Goal: Task Accomplishment & Management: Complete application form

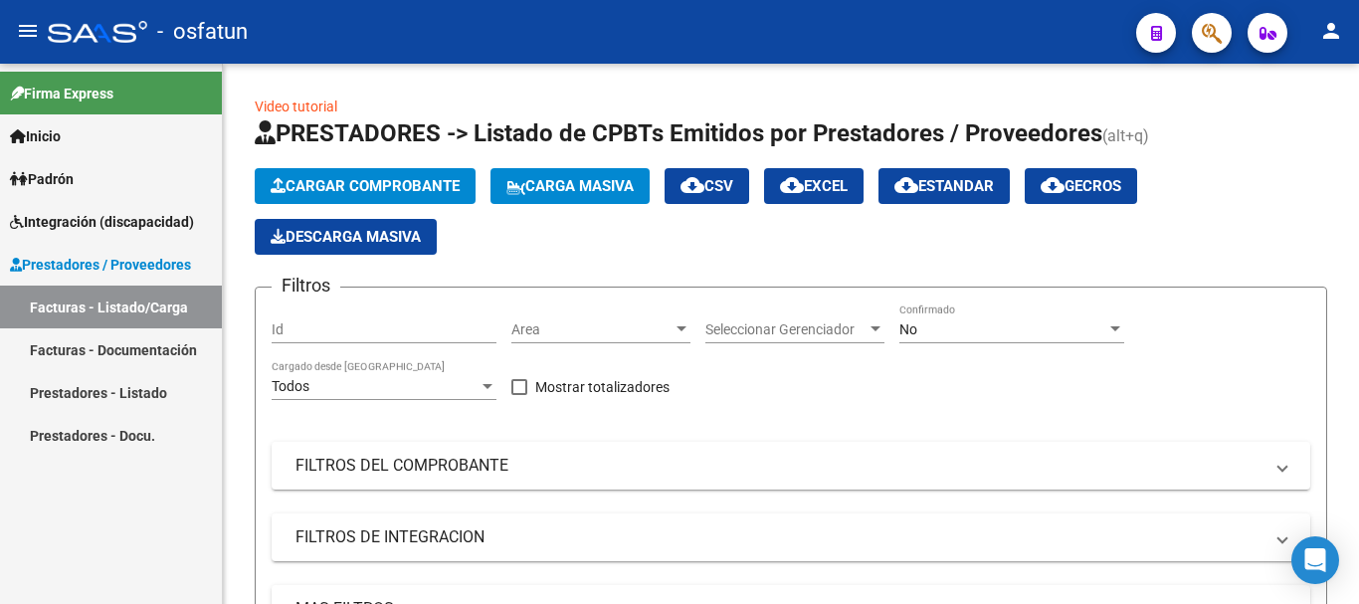
scroll to position [512, 0]
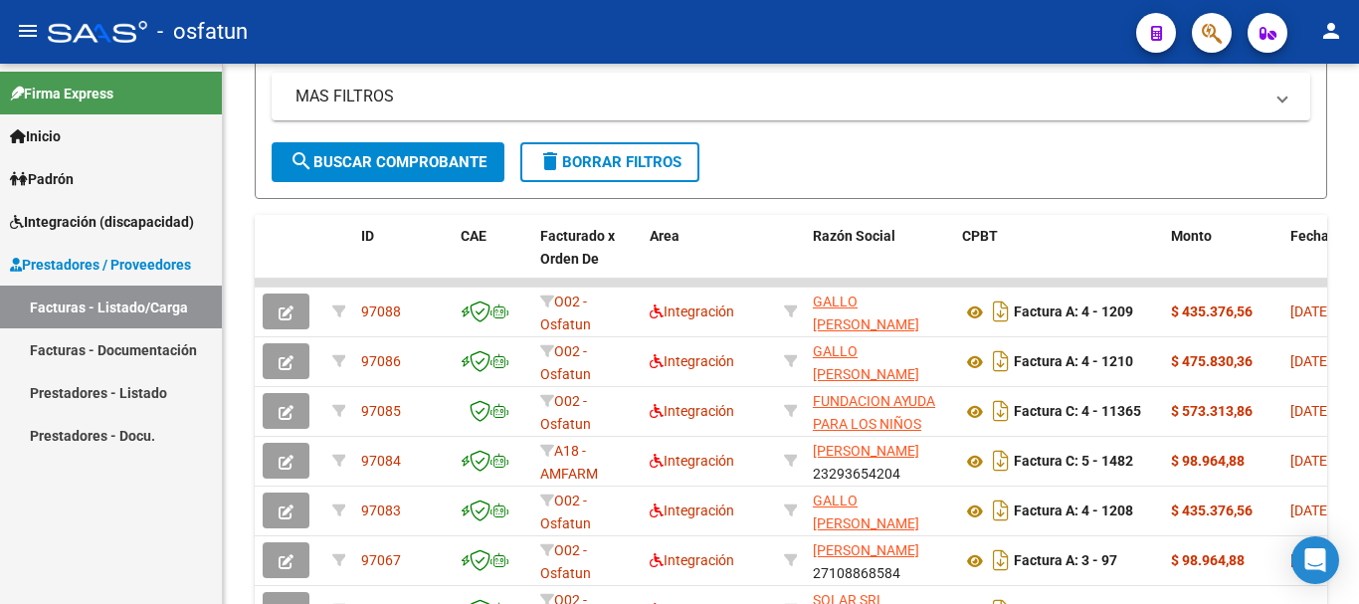
click at [98, 298] on link "Facturas - Listado/Carga" at bounding box center [111, 307] width 222 height 43
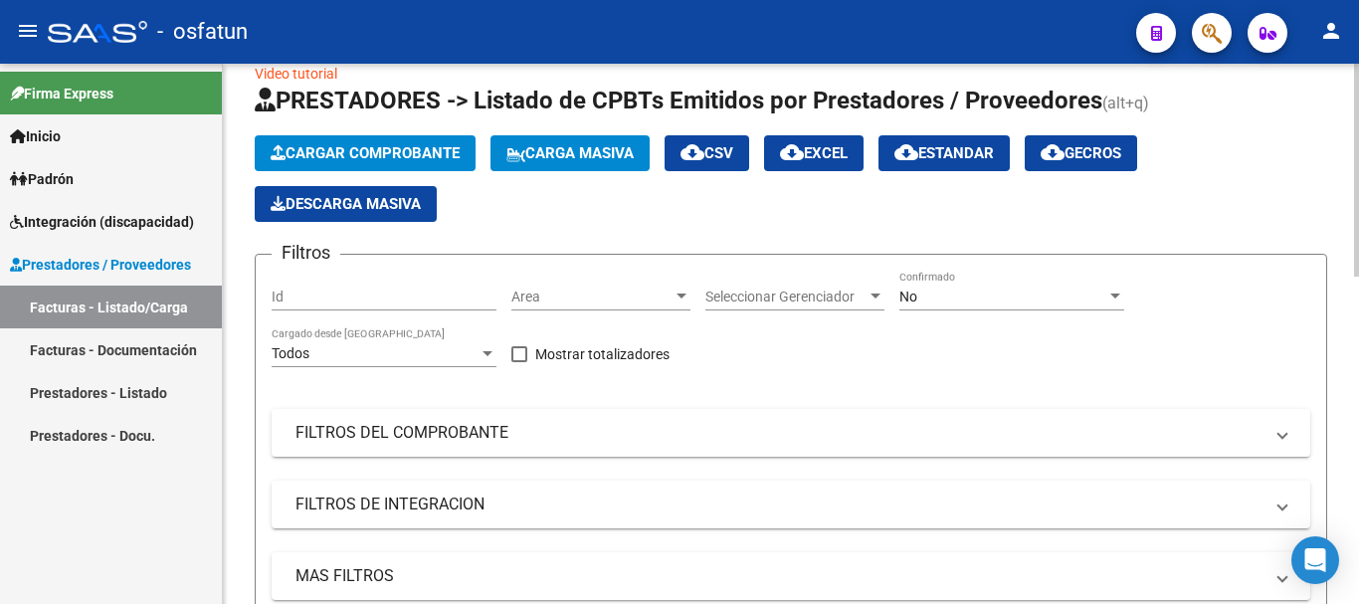
scroll to position [0, 0]
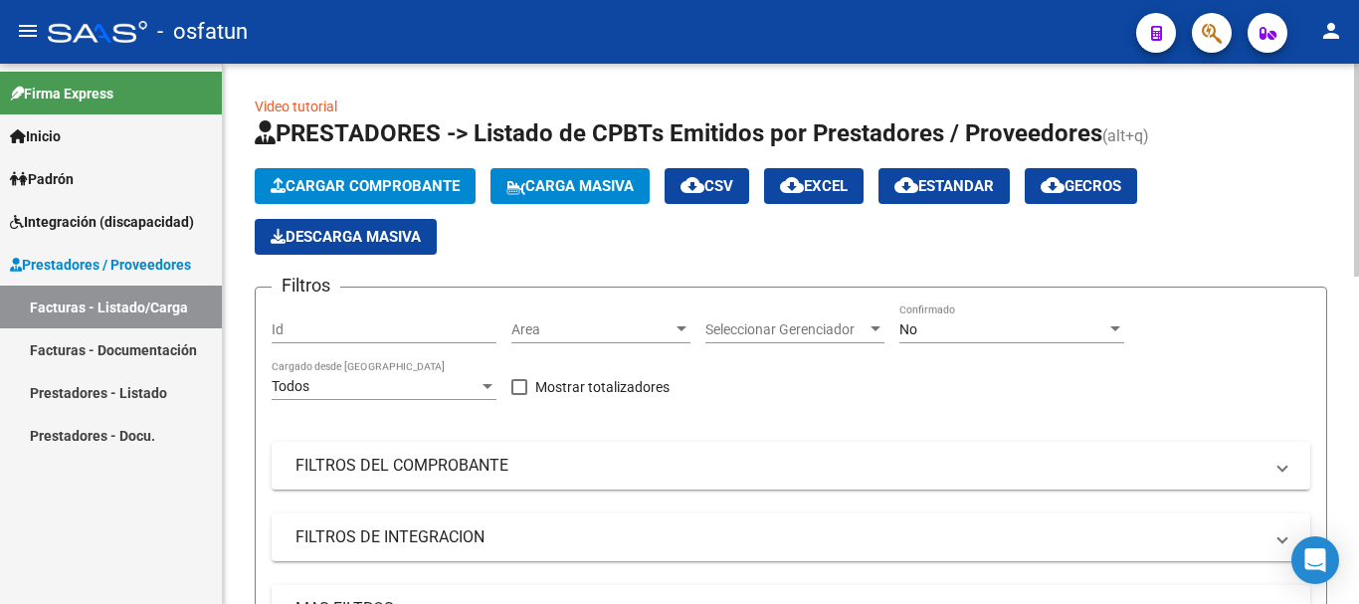
click at [1358, 8] on div "menu - osfatun person Firma Express Inicio Calendario SSS Instructivos Contacto…" at bounding box center [679, 302] width 1359 height 604
click at [414, 173] on button "Cargar Comprobante" at bounding box center [365, 186] width 221 height 36
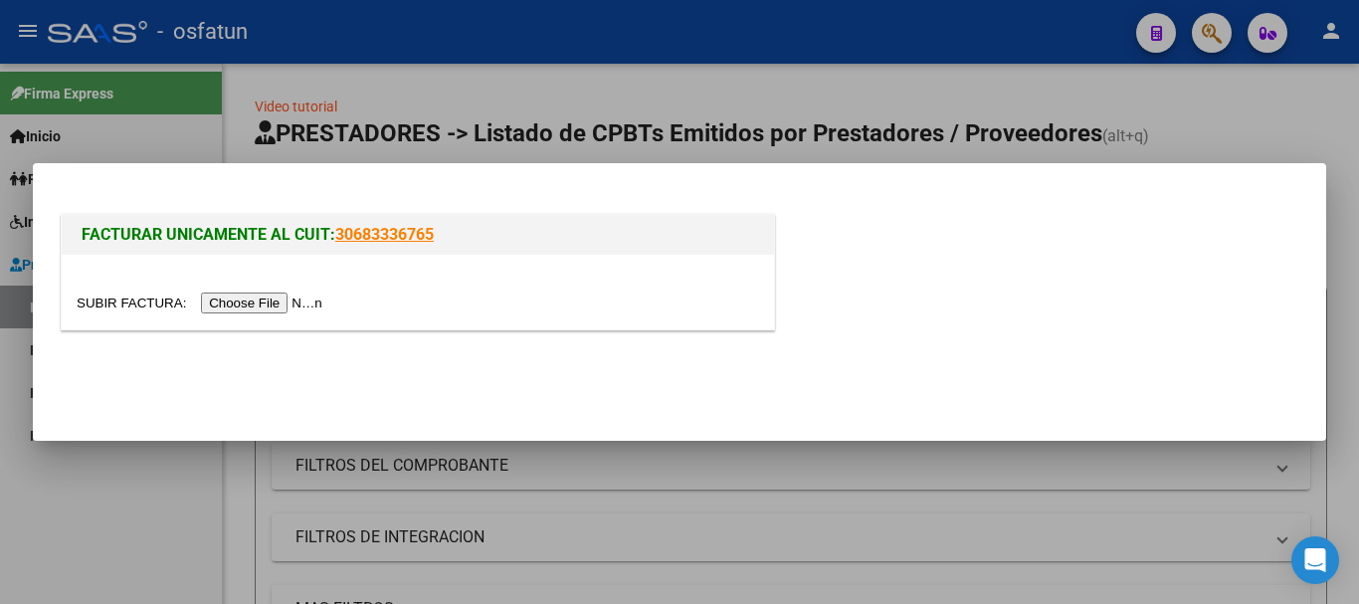
click at [293, 310] on input "file" at bounding box center [203, 303] width 252 height 21
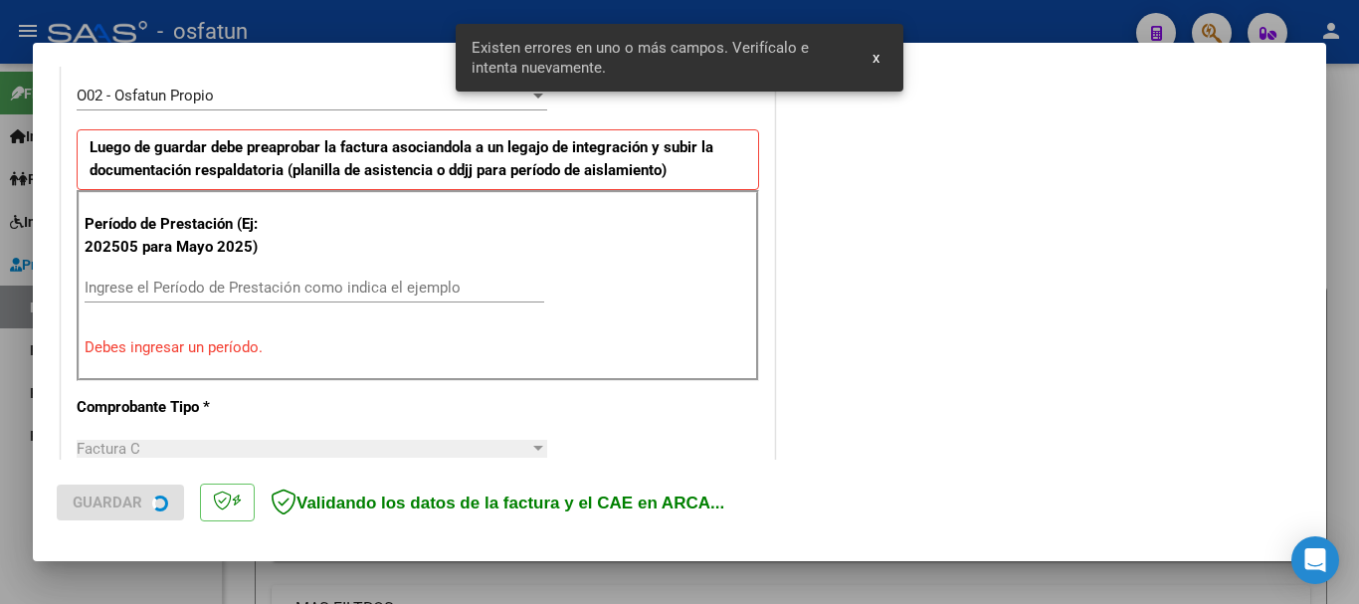
scroll to position [597, 0]
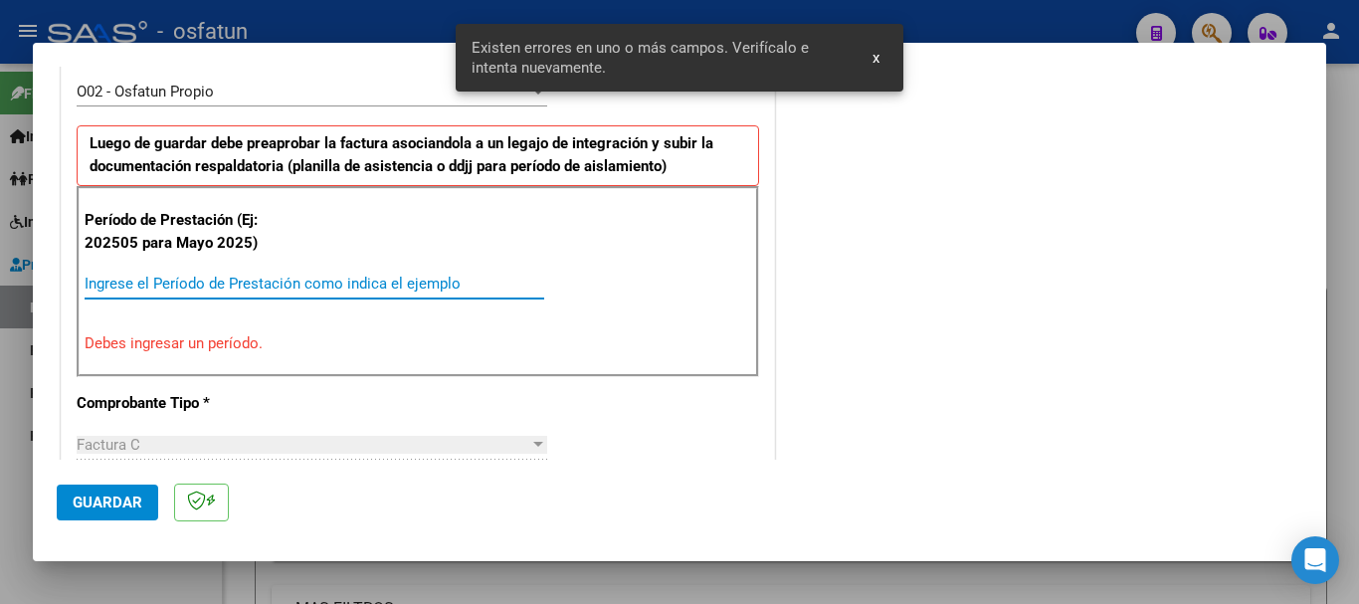
click at [225, 277] on input "Ingrese el Período de Prestación como indica el ejemplo" at bounding box center [315, 284] width 460 height 18
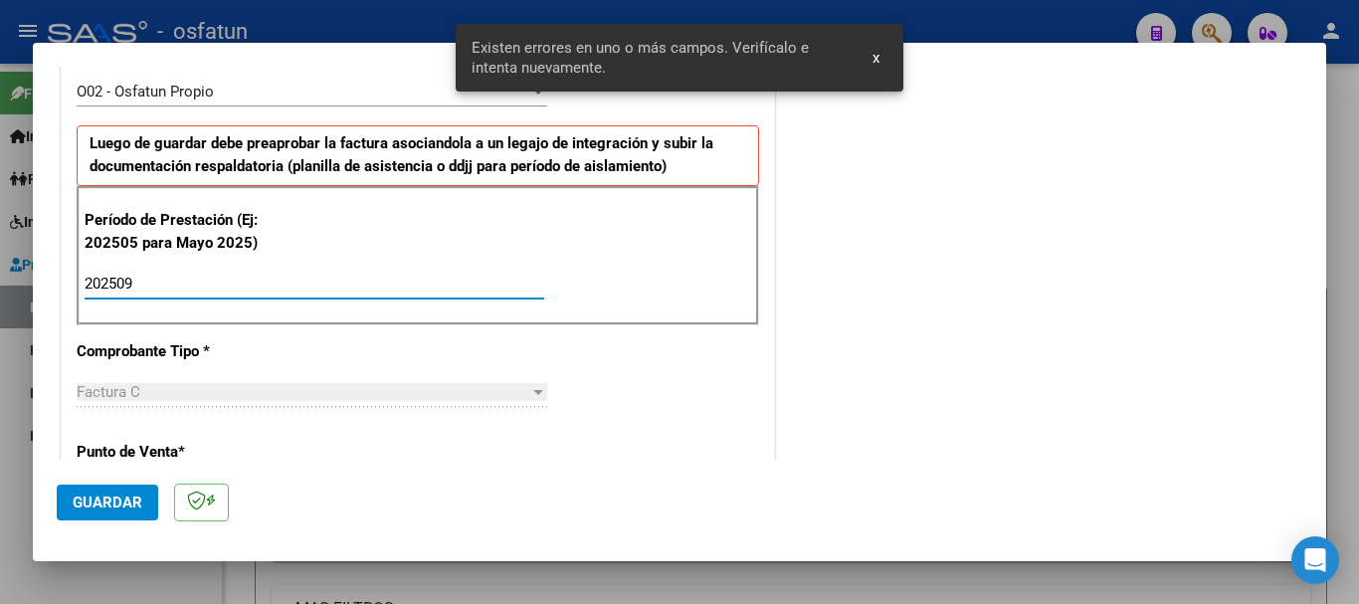
type input "202509"
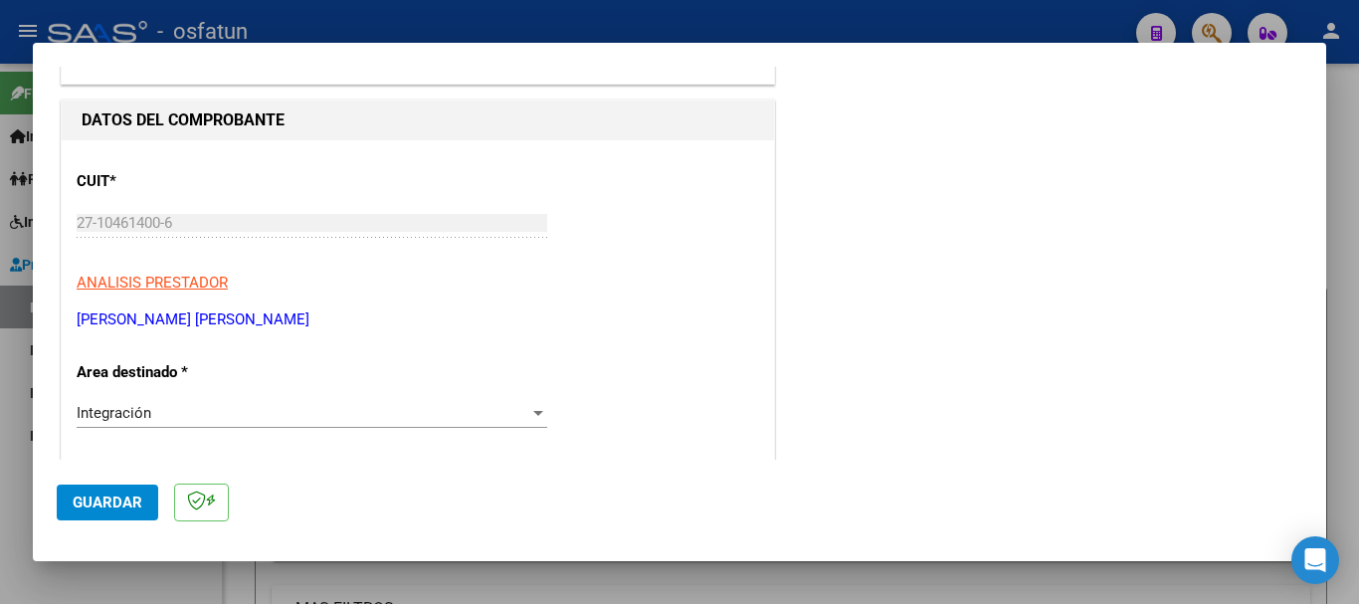
scroll to position [0, 0]
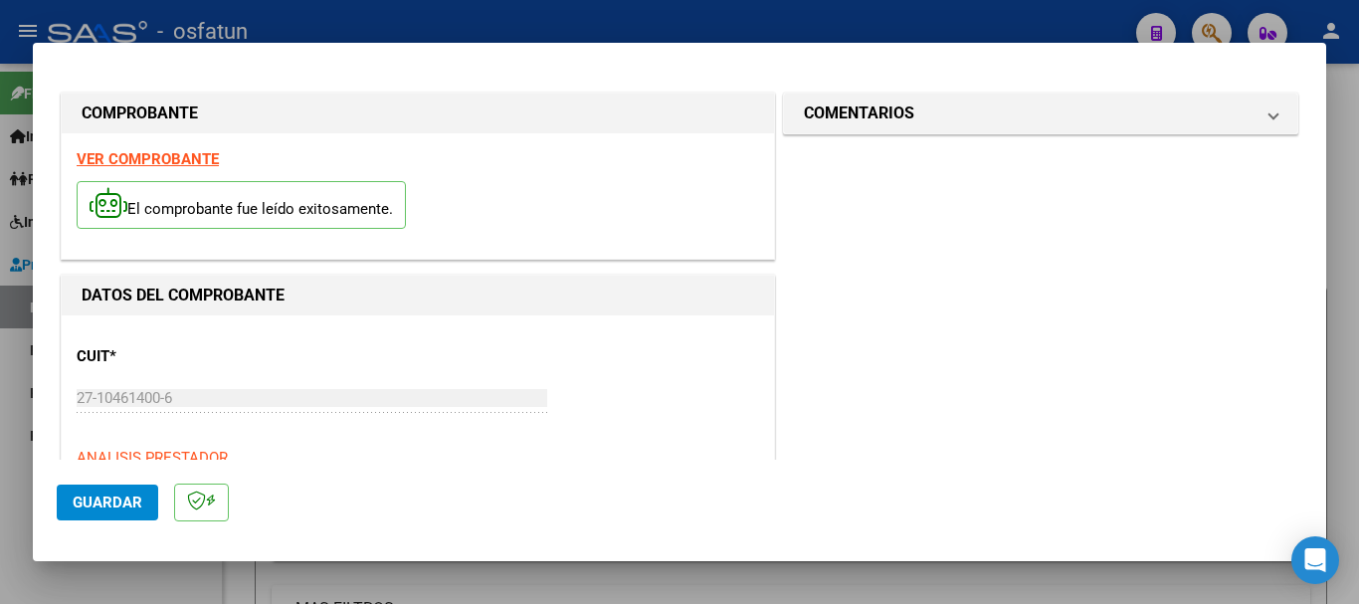
click at [1154, 117] on mat-panel-title "COMENTARIOS" at bounding box center [1029, 114] width 450 height 24
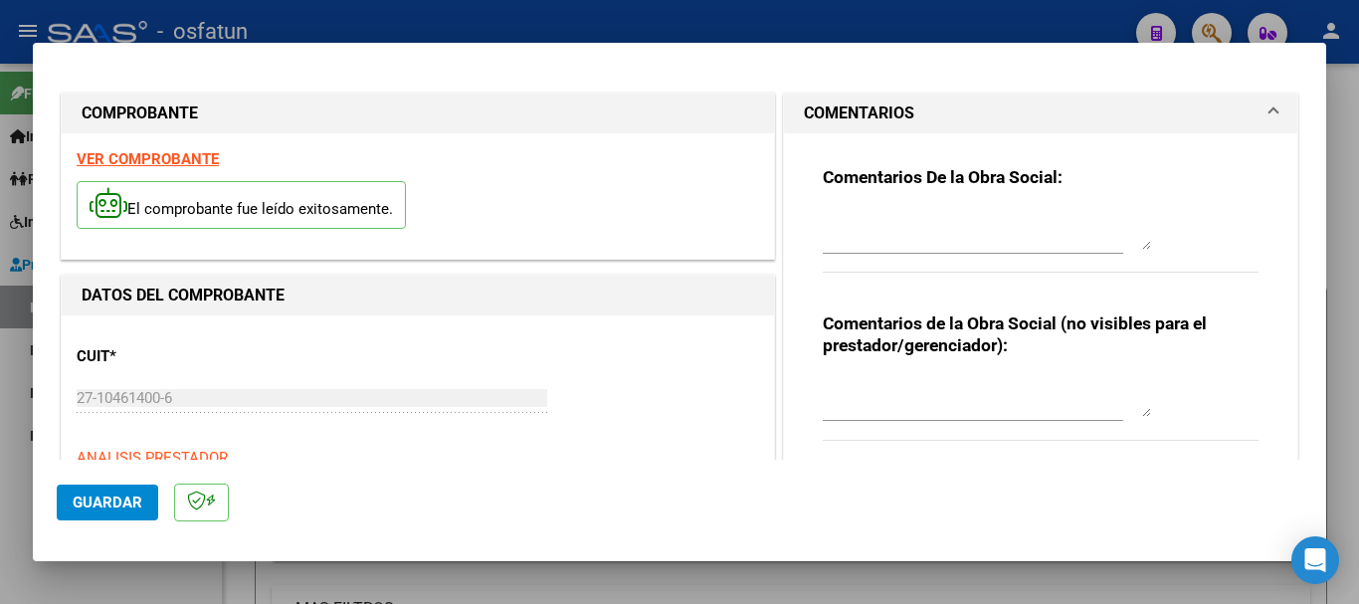
click at [874, 410] on textarea at bounding box center [987, 397] width 328 height 40
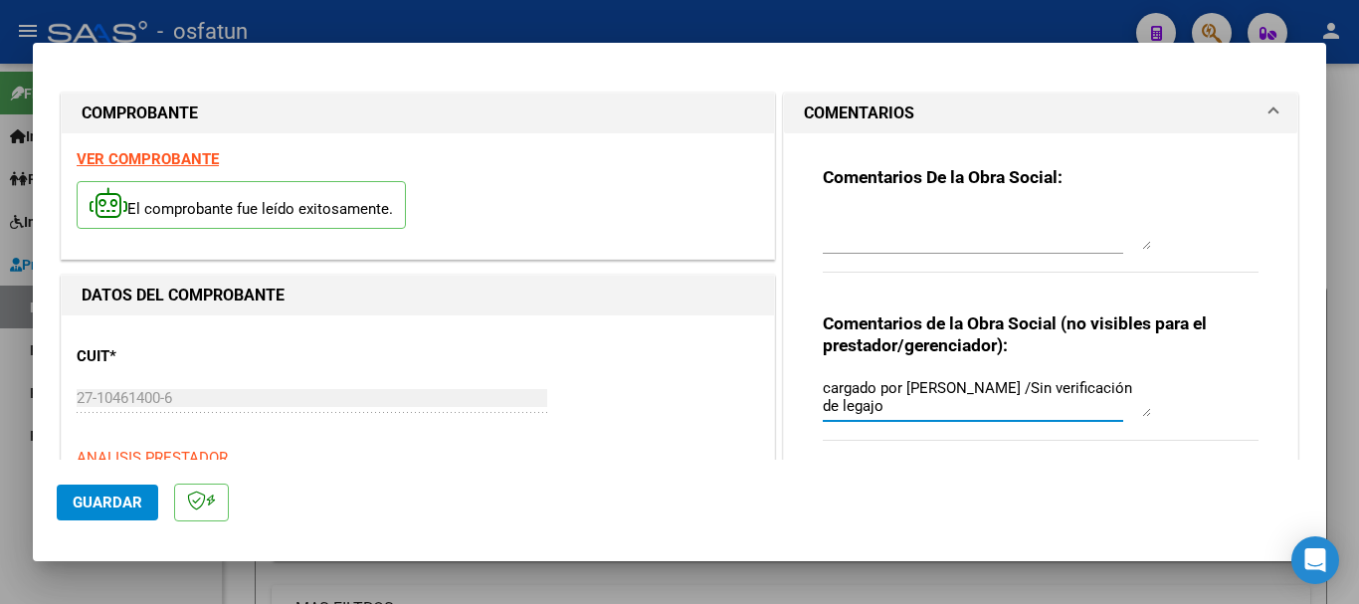
type textarea "cargado por [PERSON_NAME] /Sin verificación de legajo"
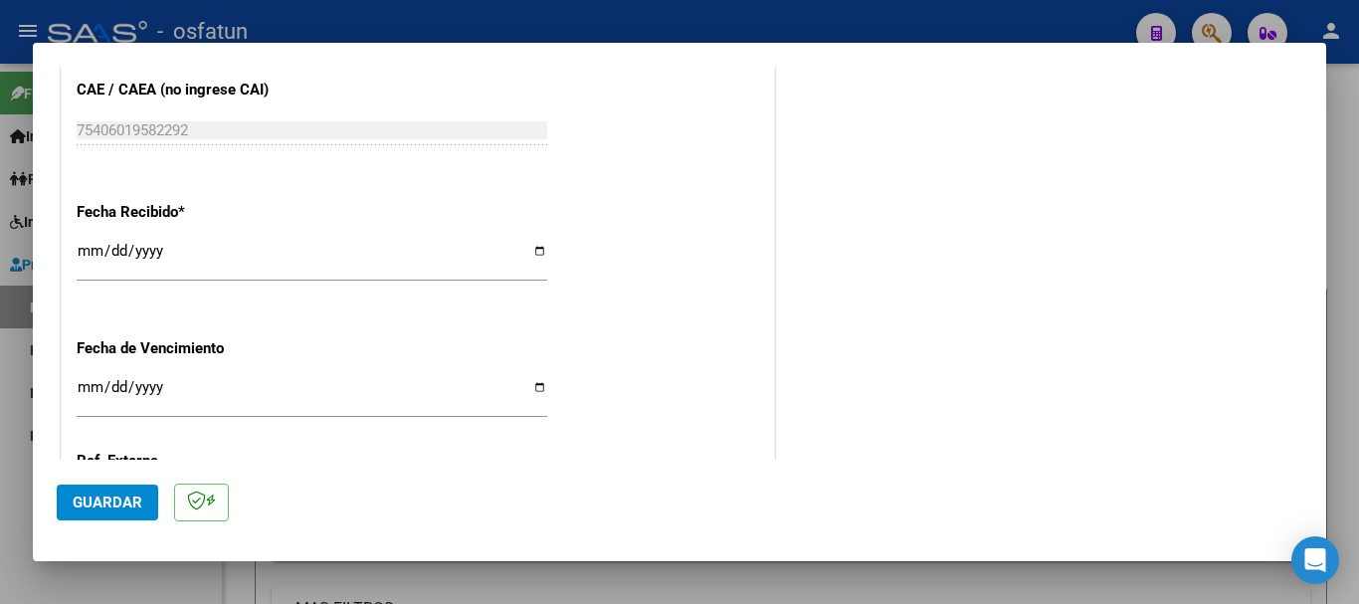
scroll to position [1572, 0]
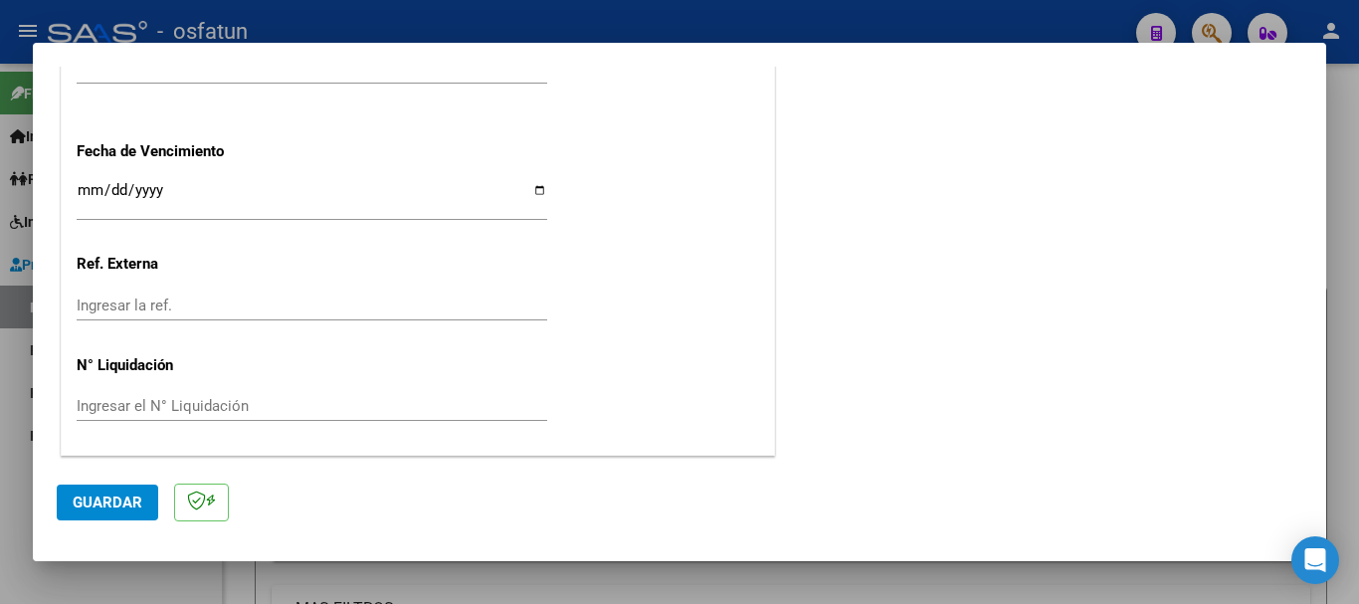
click at [99, 502] on span "Guardar" at bounding box center [108, 503] width 70 height 18
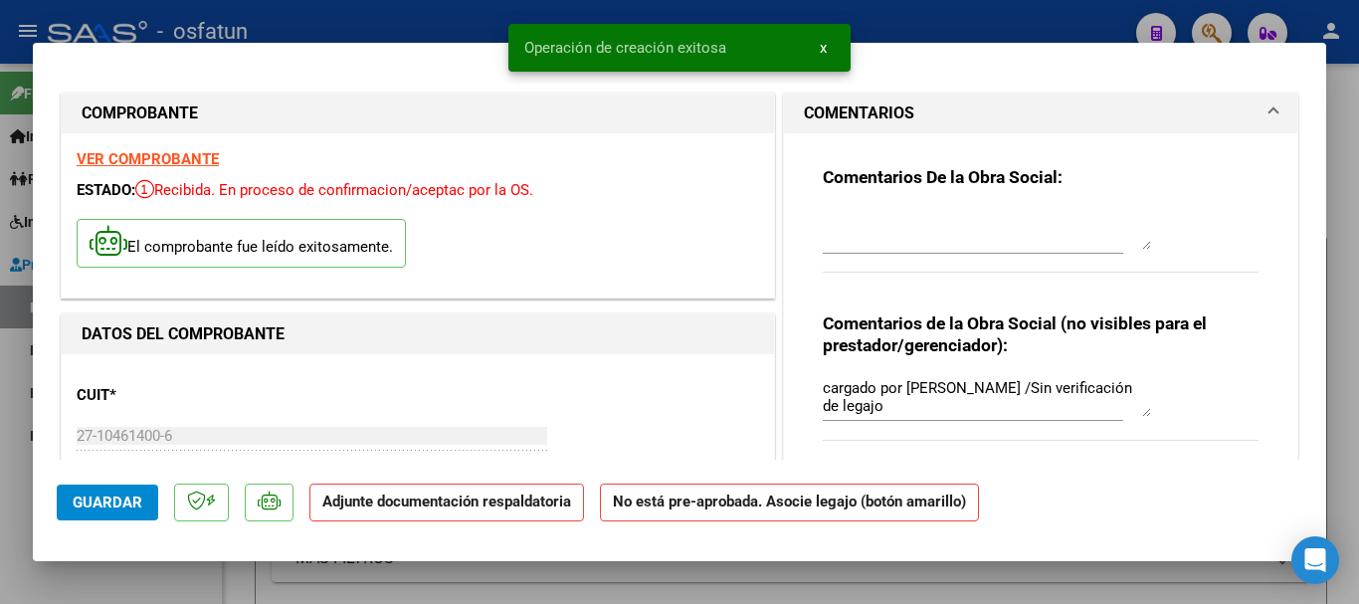
scroll to position [70, 0]
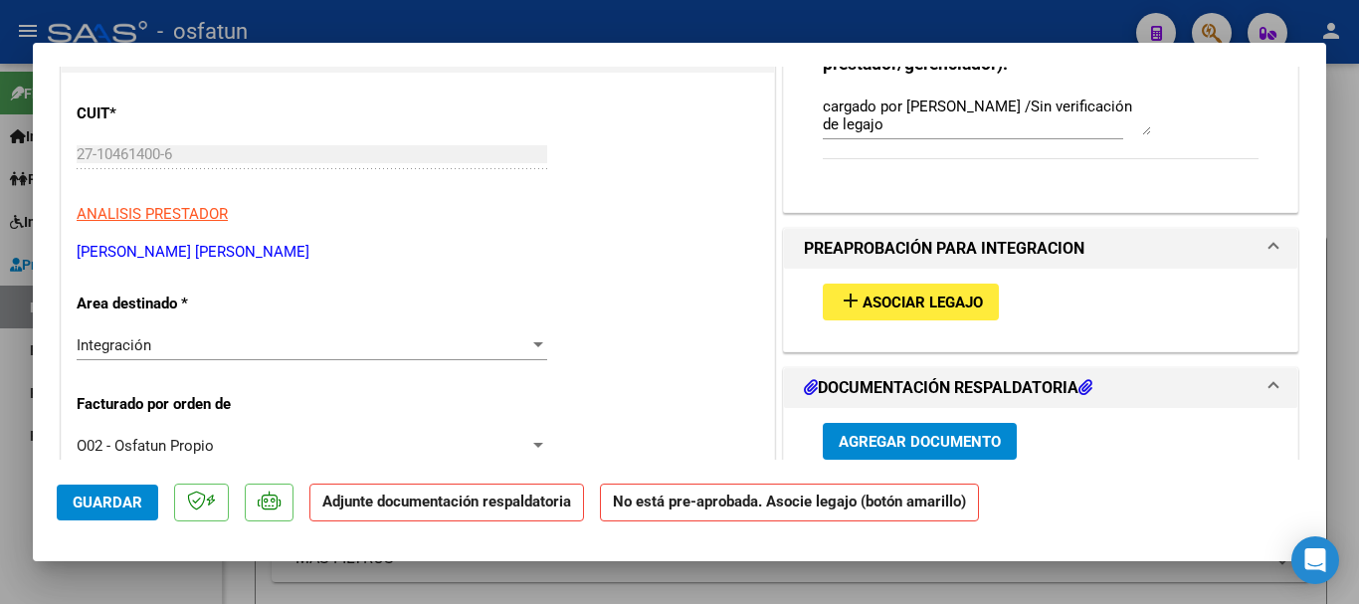
scroll to position [298, 0]
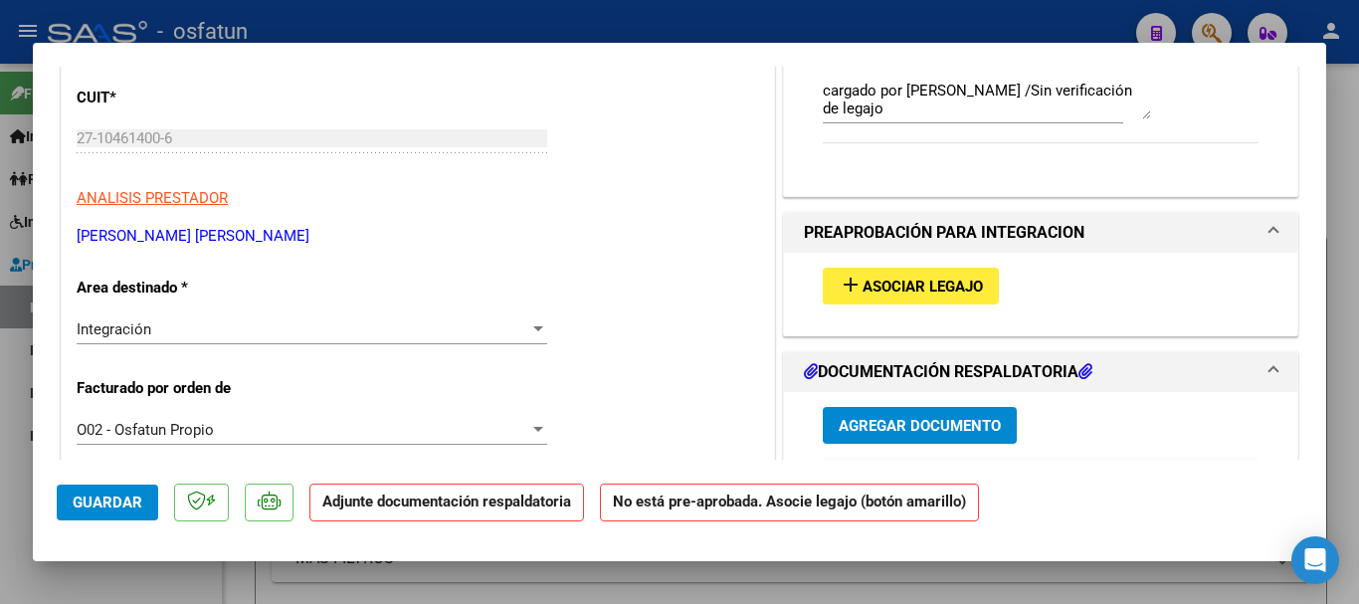
drag, startPoint x: 225, startPoint y: 242, endPoint x: 73, endPoint y: 232, distance: 152.6
copy p "[PERSON_NAME] [PERSON_NAME]"
click at [90, 500] on span "Guardar" at bounding box center [108, 503] width 70 height 18
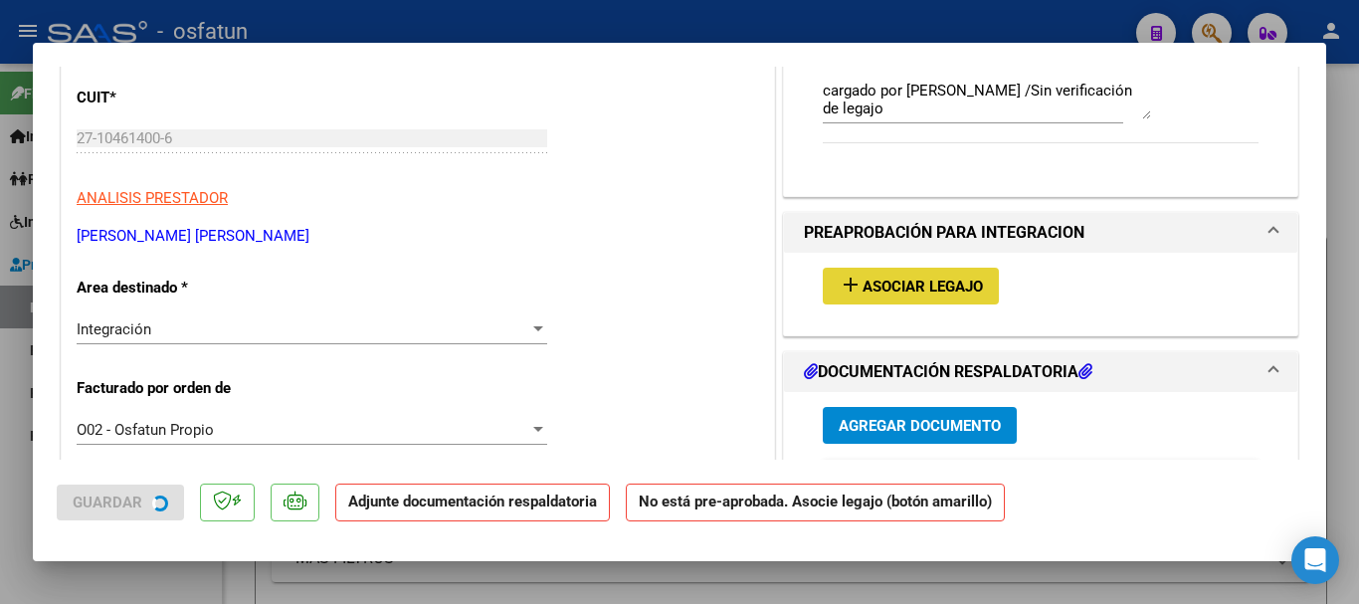
click at [863, 289] on span "Asociar Legajo" at bounding box center [923, 287] width 120 height 18
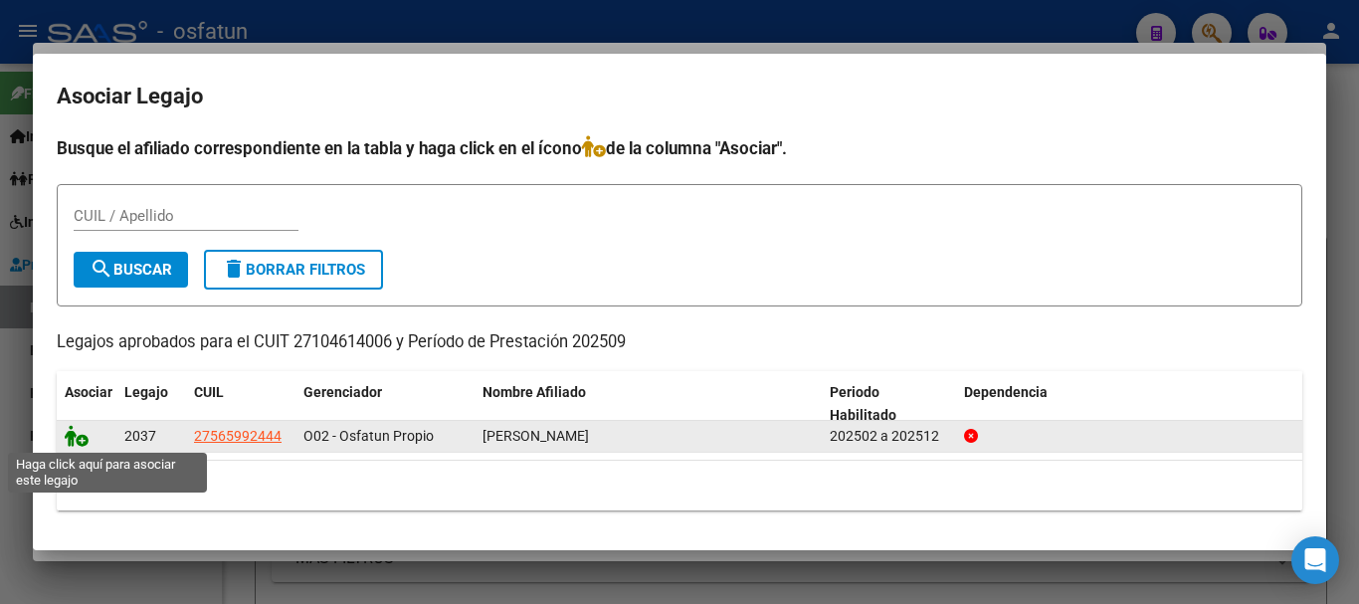
click at [68, 440] on icon at bounding box center [77, 436] width 24 height 22
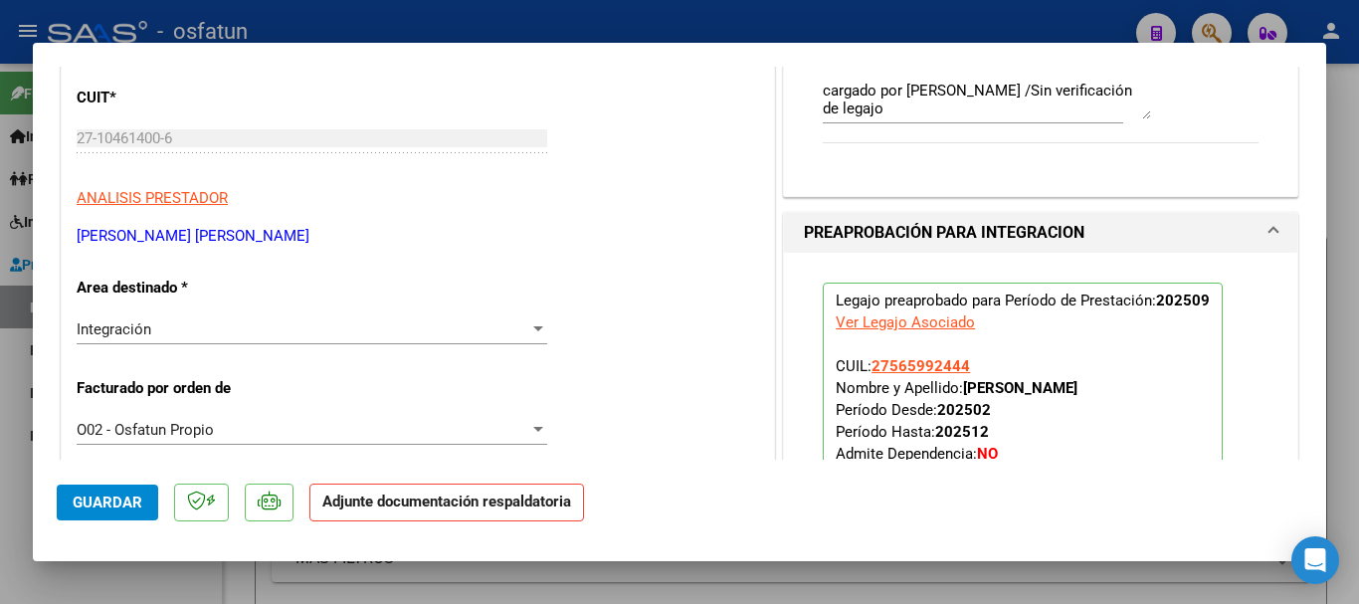
drag, startPoint x: 1331, startPoint y: 196, endPoint x: 1325, endPoint y: 267, distance: 70.9
click at [1325, 272] on div "COMPROBANTE VER COMPROBANTE ESTADO: Recibida. En proceso de confirmacion/acepta…" at bounding box center [679, 302] width 1359 height 604
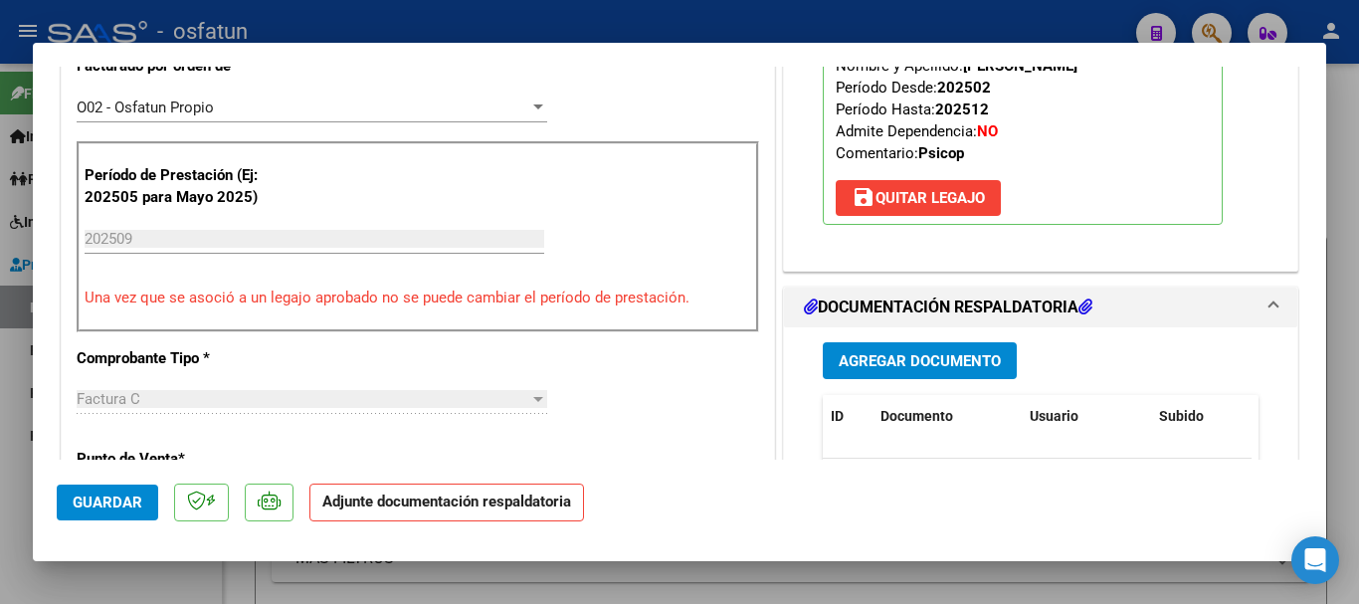
scroll to position [671, 0]
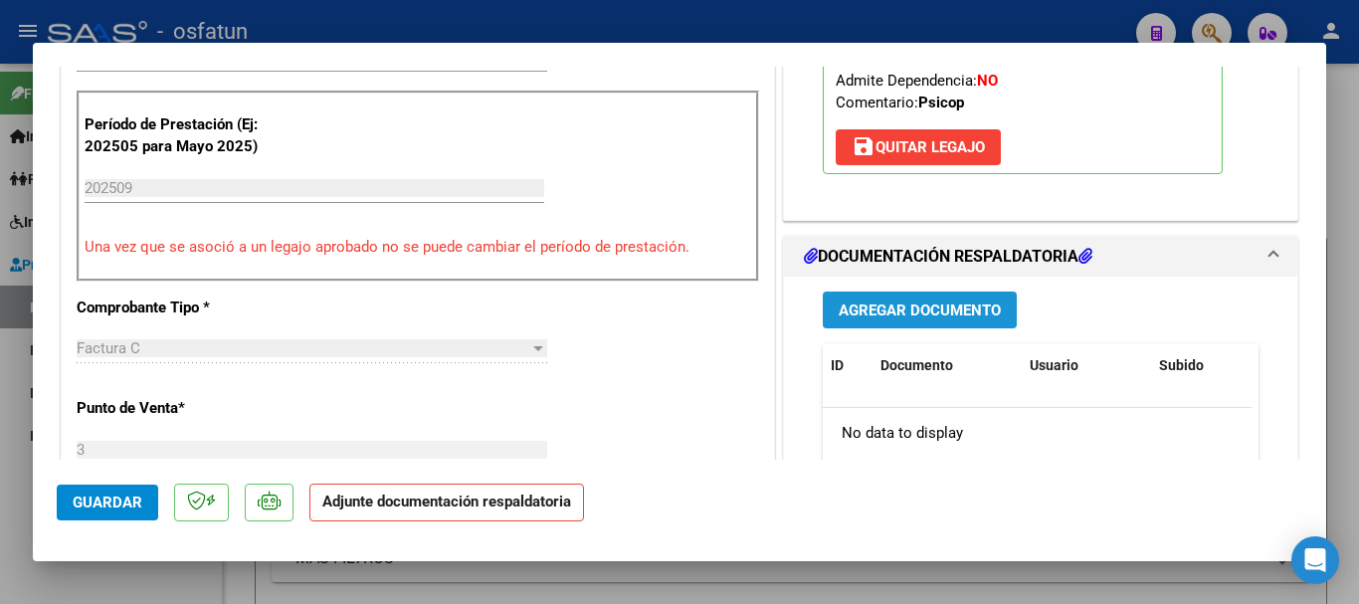
click at [901, 311] on span "Agregar Documento" at bounding box center [920, 311] width 162 height 18
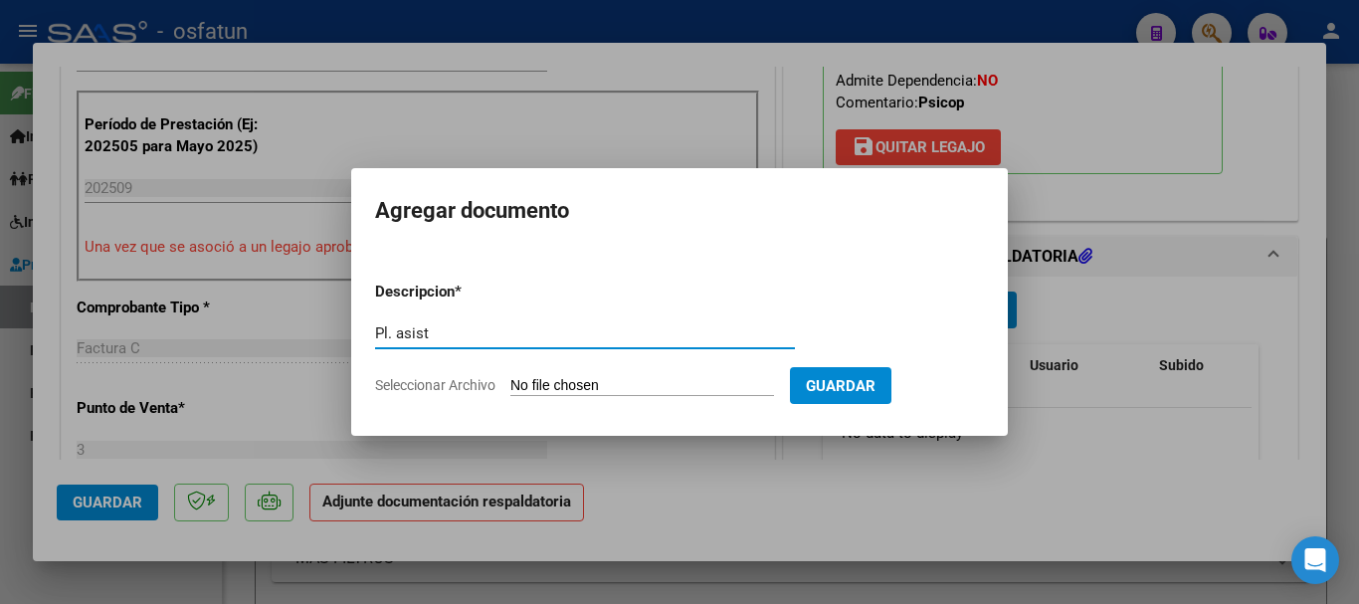
type input "Pl. asist"
click at [565, 386] on input "Seleccionar Archivo" at bounding box center [642, 386] width 264 height 19
type input "C:\fakepath\Pl. asist.pdf"
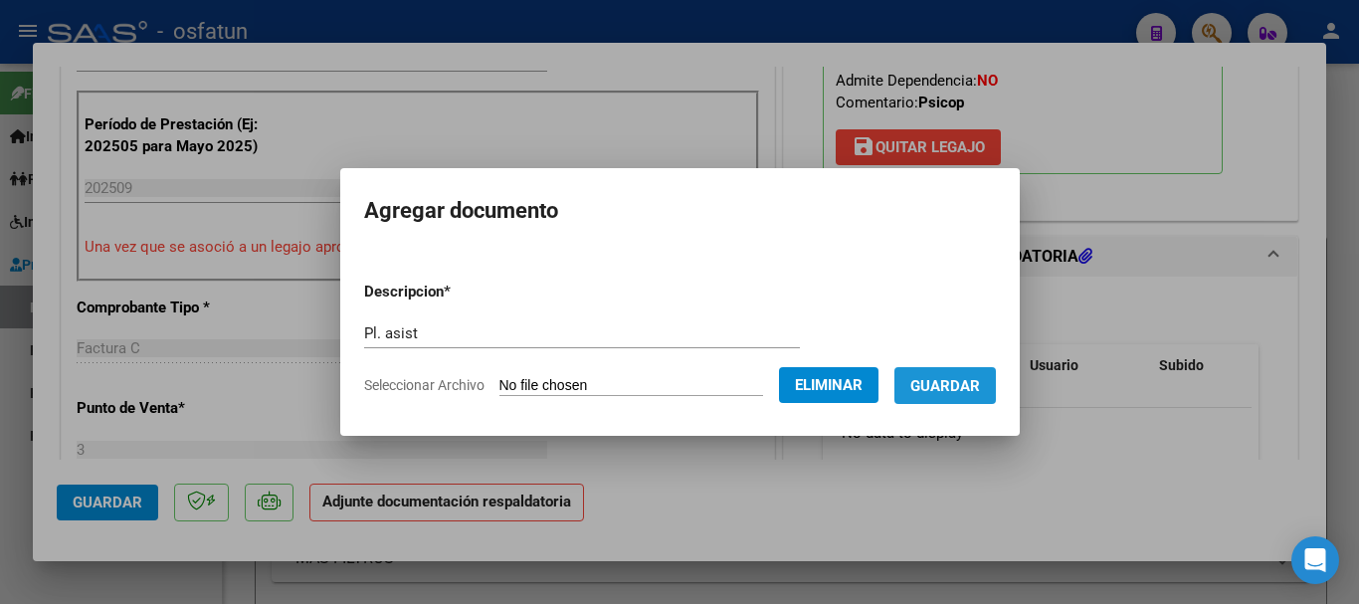
click at [978, 387] on span "Guardar" at bounding box center [946, 386] width 70 height 18
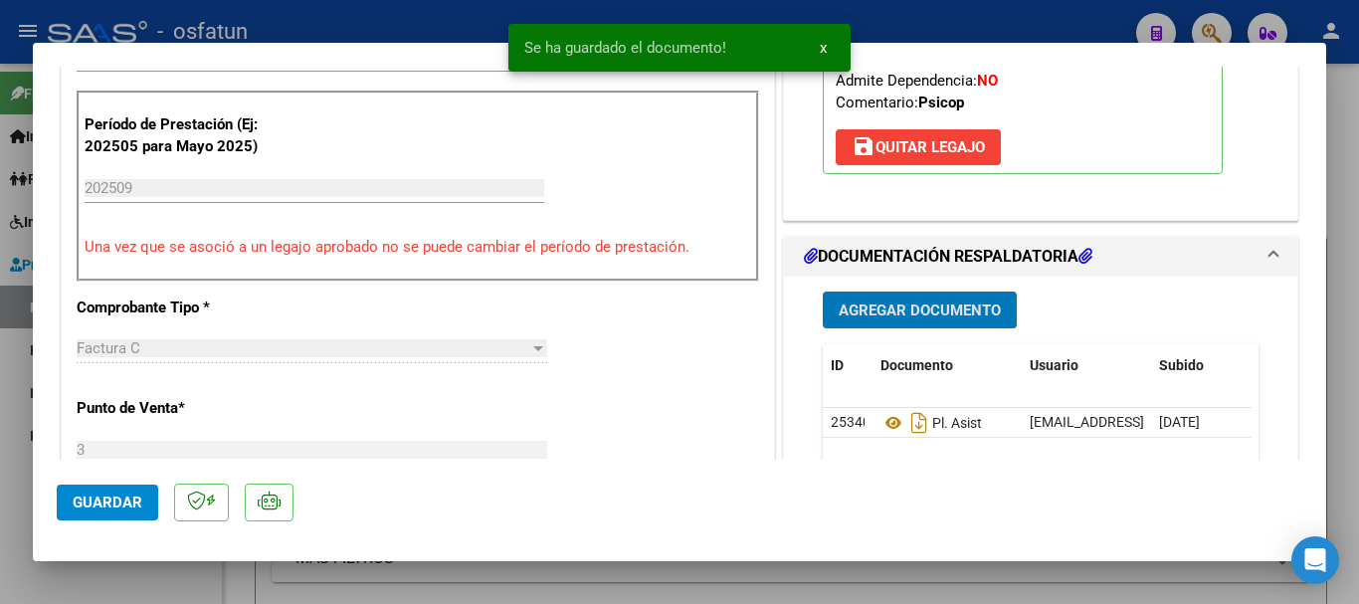
click at [923, 310] on span "Agregar Documento" at bounding box center [920, 311] width 162 height 18
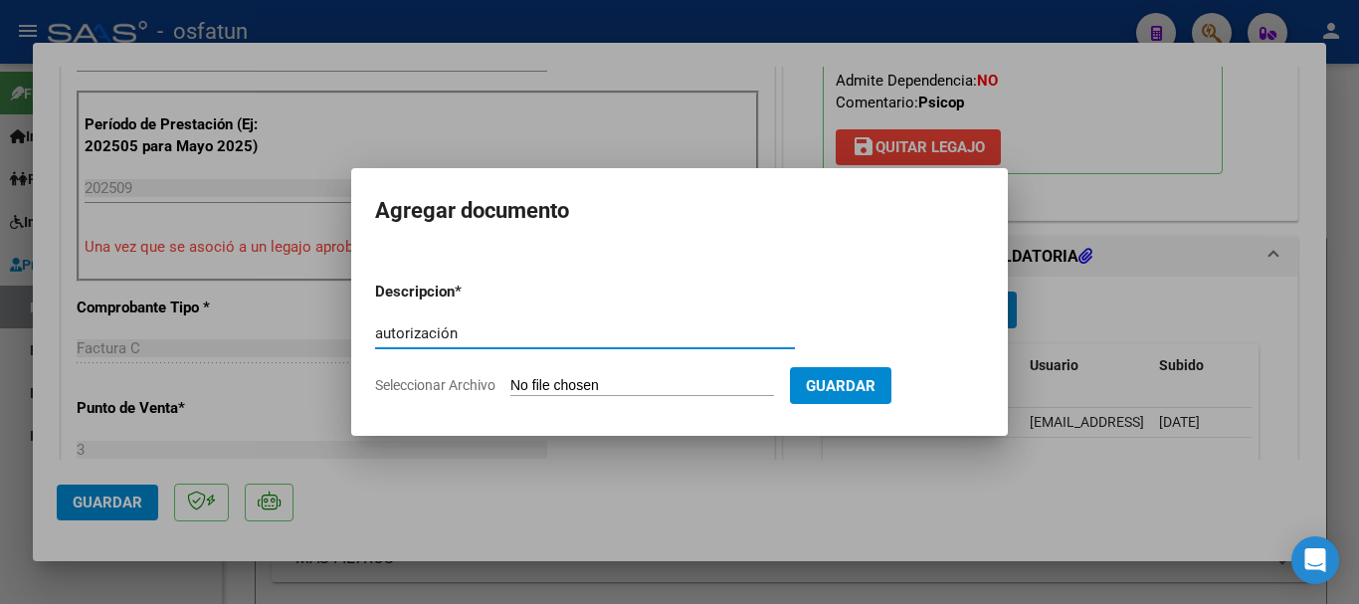
type input "autorización"
click at [740, 386] on input "Seleccionar Archivo" at bounding box center [642, 386] width 264 height 19
type input "C:\fakepath\order_3355080.pdf"
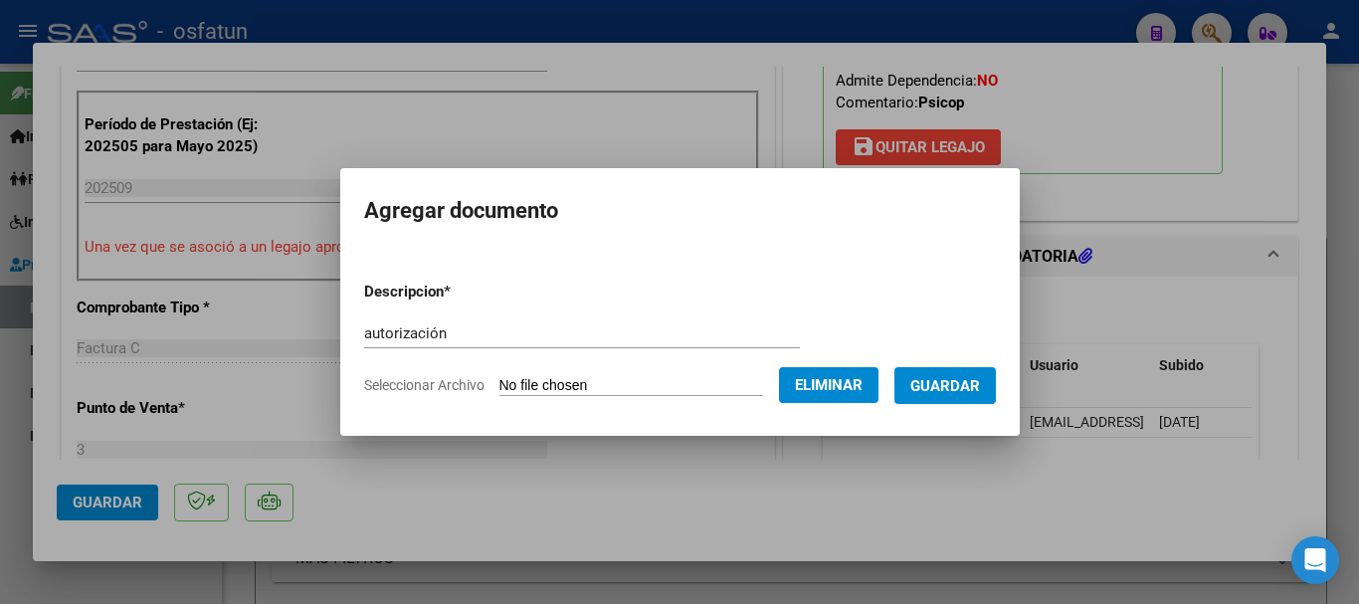
click at [955, 393] on span "Guardar" at bounding box center [946, 386] width 70 height 18
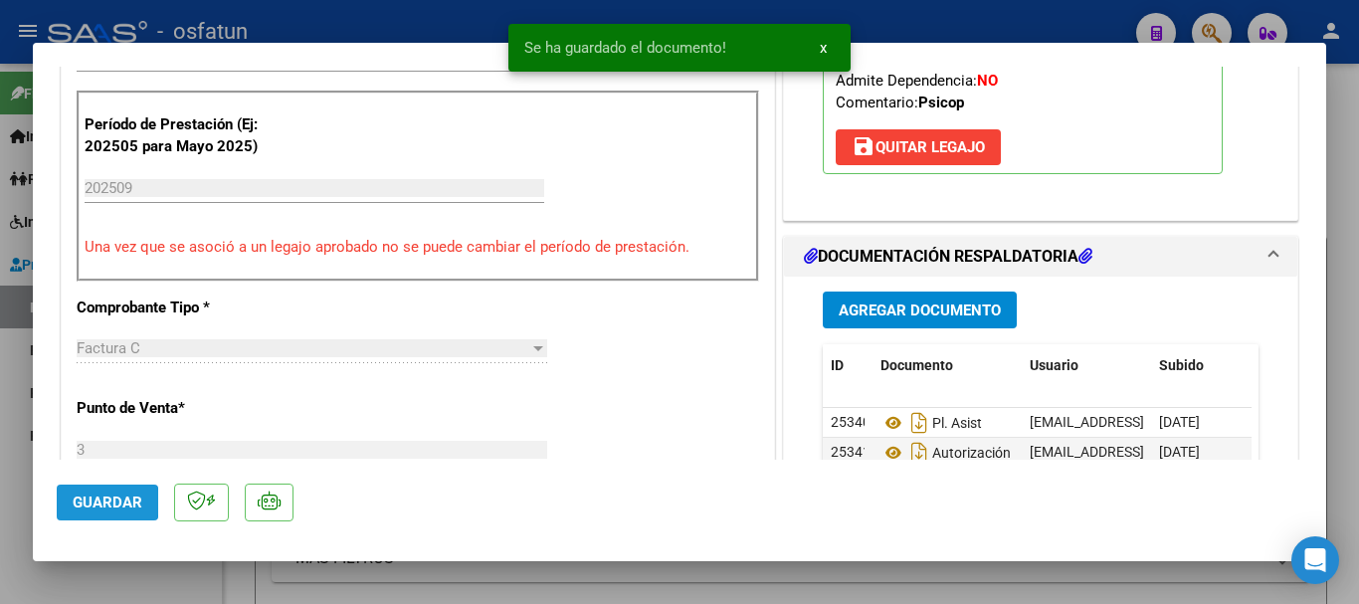
drag, startPoint x: 88, startPoint y: 503, endPoint x: 91, endPoint y: 512, distance: 10.4
click at [88, 504] on span "Guardar" at bounding box center [108, 503] width 70 height 18
drag, startPoint x: 123, startPoint y: 502, endPoint x: 364, endPoint y: 568, distance: 249.9
click at [121, 505] on span "Guardar" at bounding box center [108, 503] width 70 height 18
drag, startPoint x: 1326, startPoint y: 262, endPoint x: 1323, endPoint y: 211, distance: 50.8
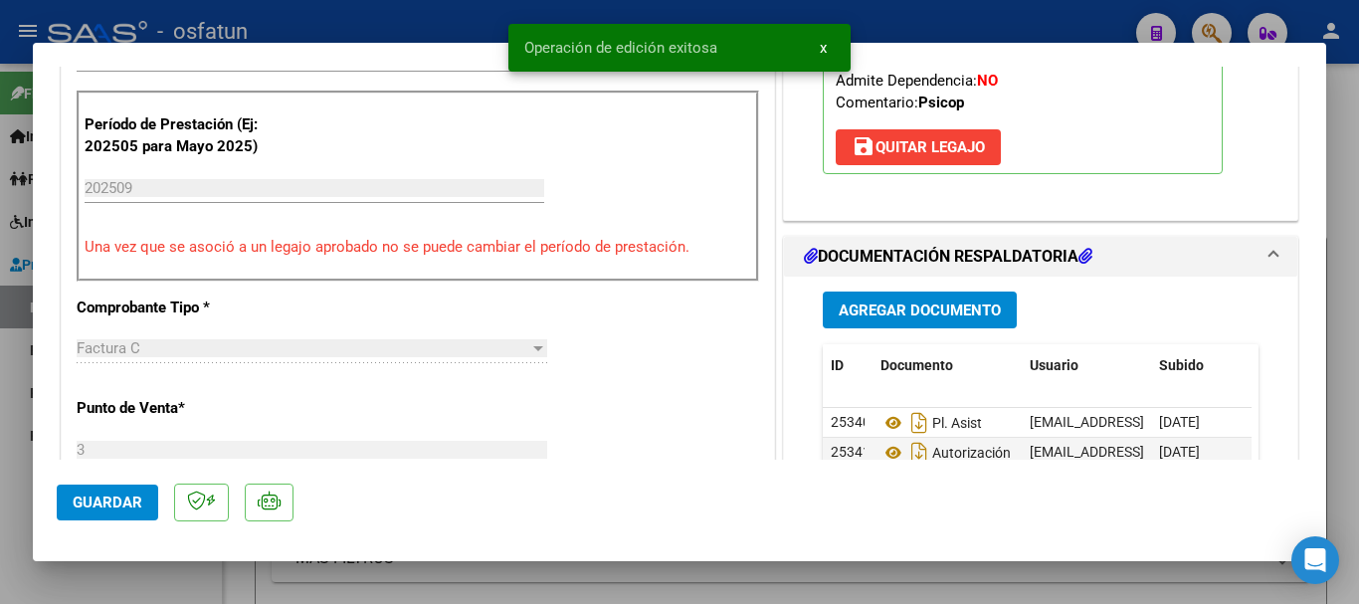
click at [1323, 211] on div "COMPROBANTE VER COMPROBANTE ESTADO: Recibida. En proceso de confirmacion/acepta…" at bounding box center [679, 302] width 1359 height 604
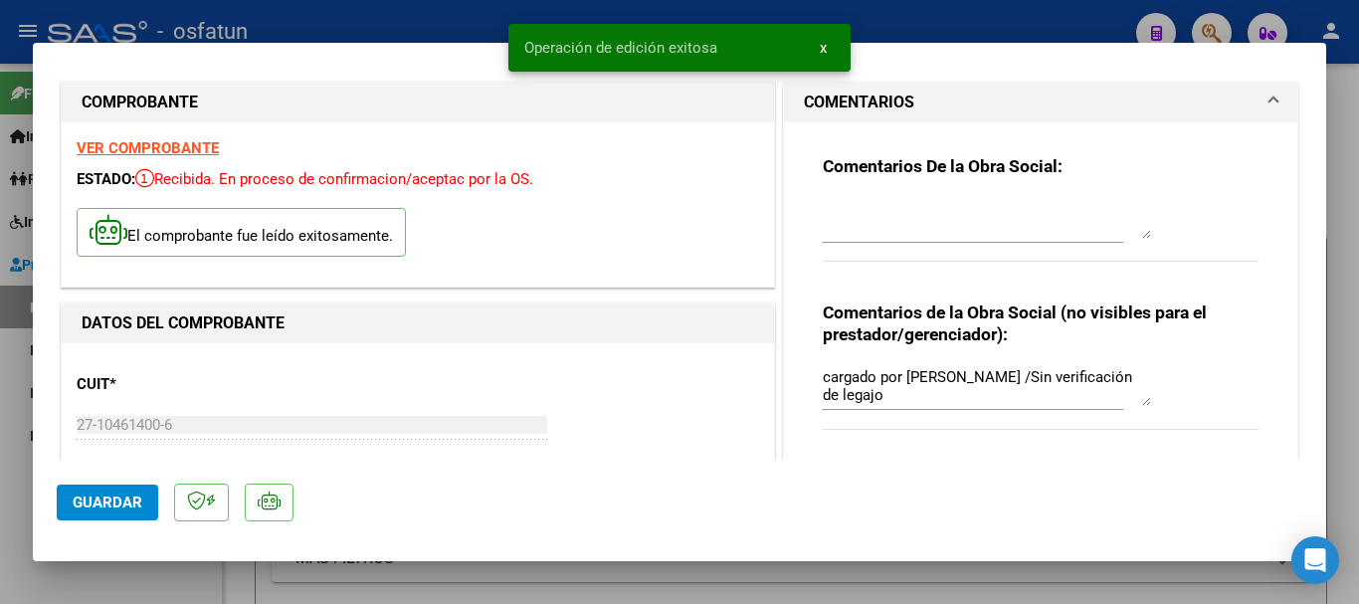
scroll to position [0, 0]
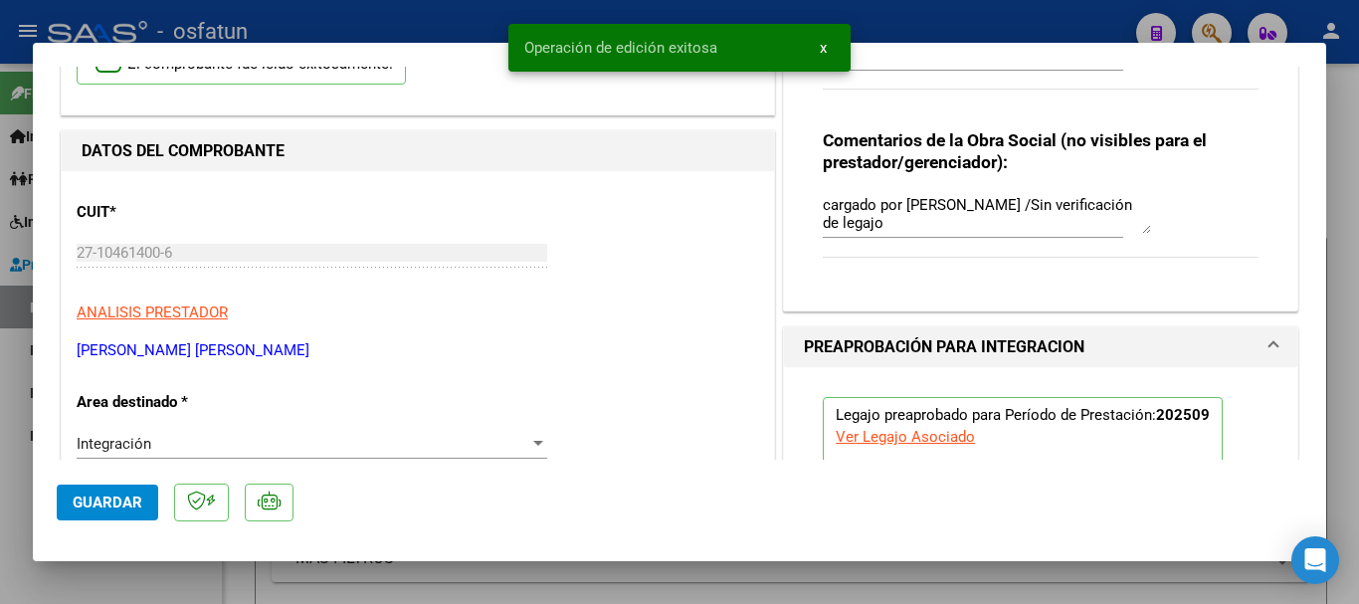
click at [1358, 299] on div at bounding box center [679, 302] width 1359 height 604
type input "$ 0,00"
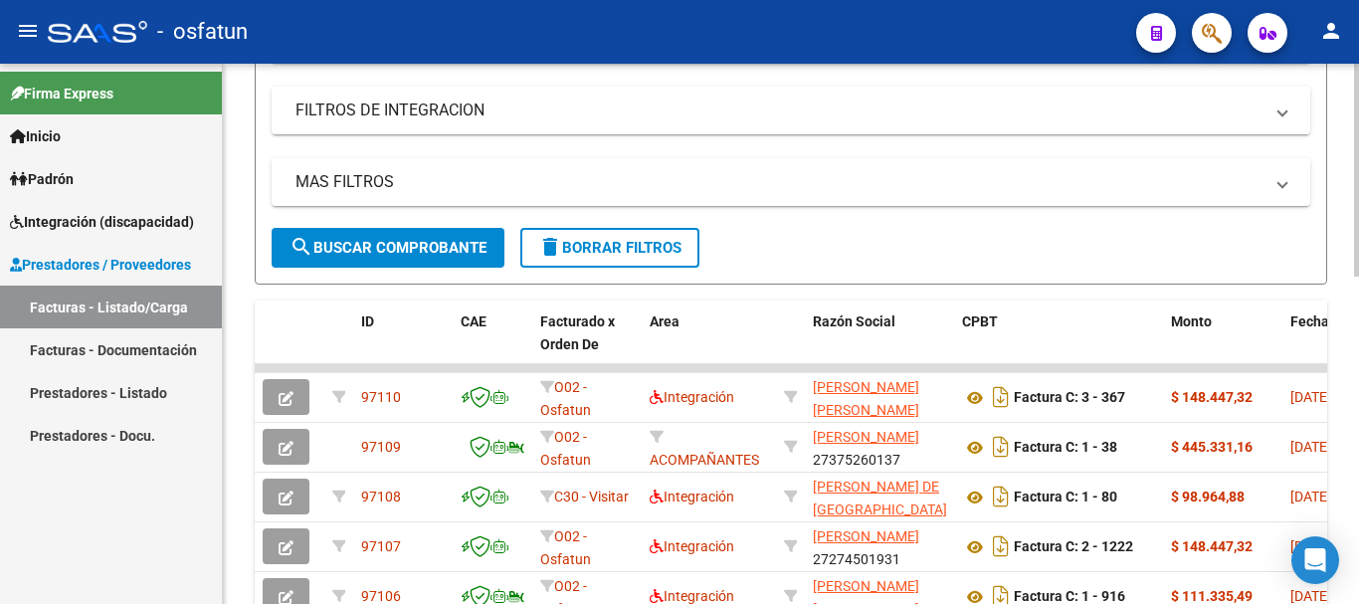
scroll to position [480, 0]
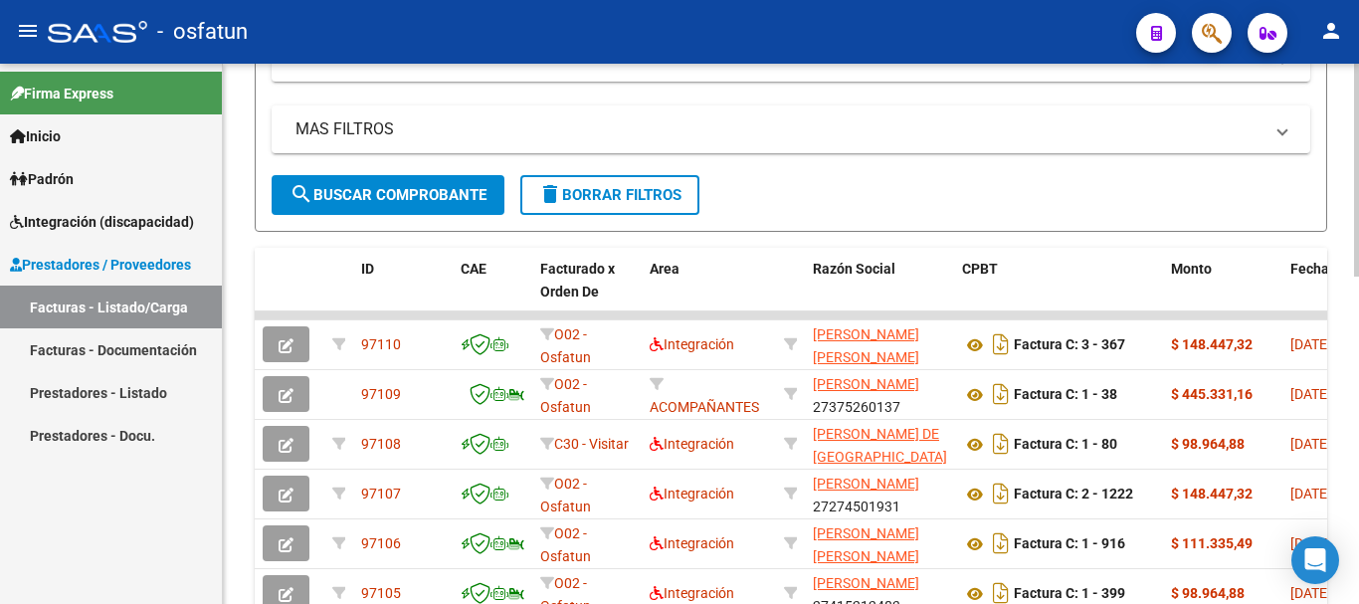
click at [1317, 423] on div "Video tutorial PRESTADORES -> Listado de CPBTs Emitidos por Prestadores / Prove…" at bounding box center [793, 261] width 1141 height 1354
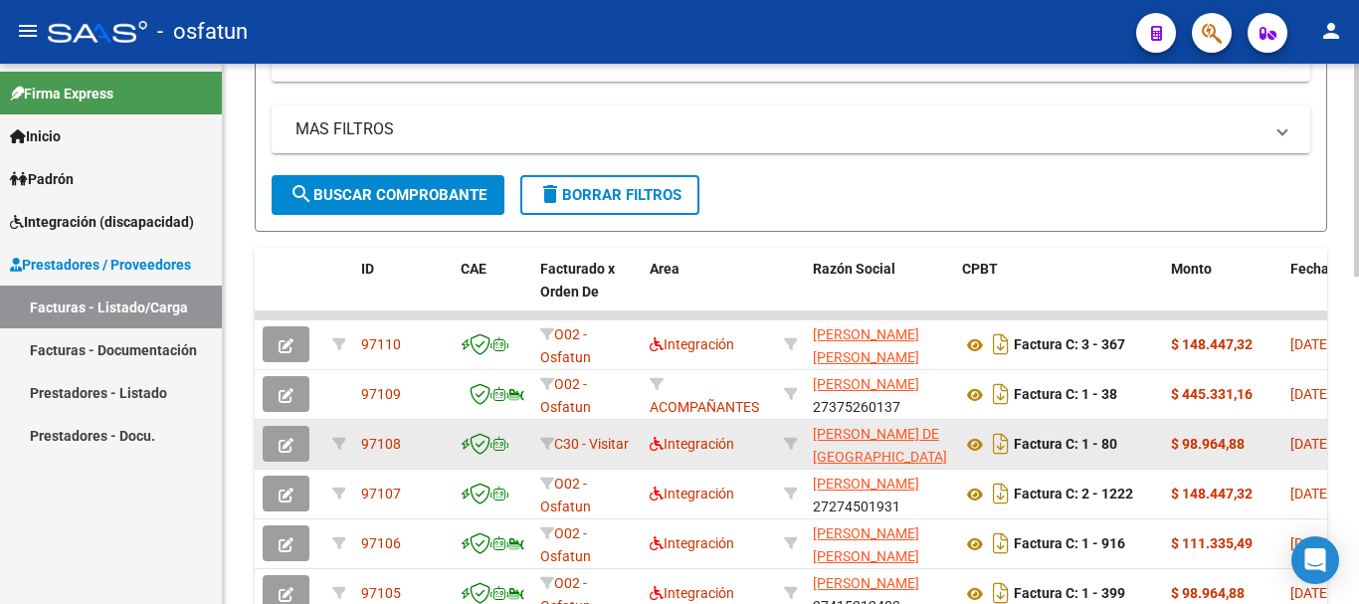
scroll to position [482, 0]
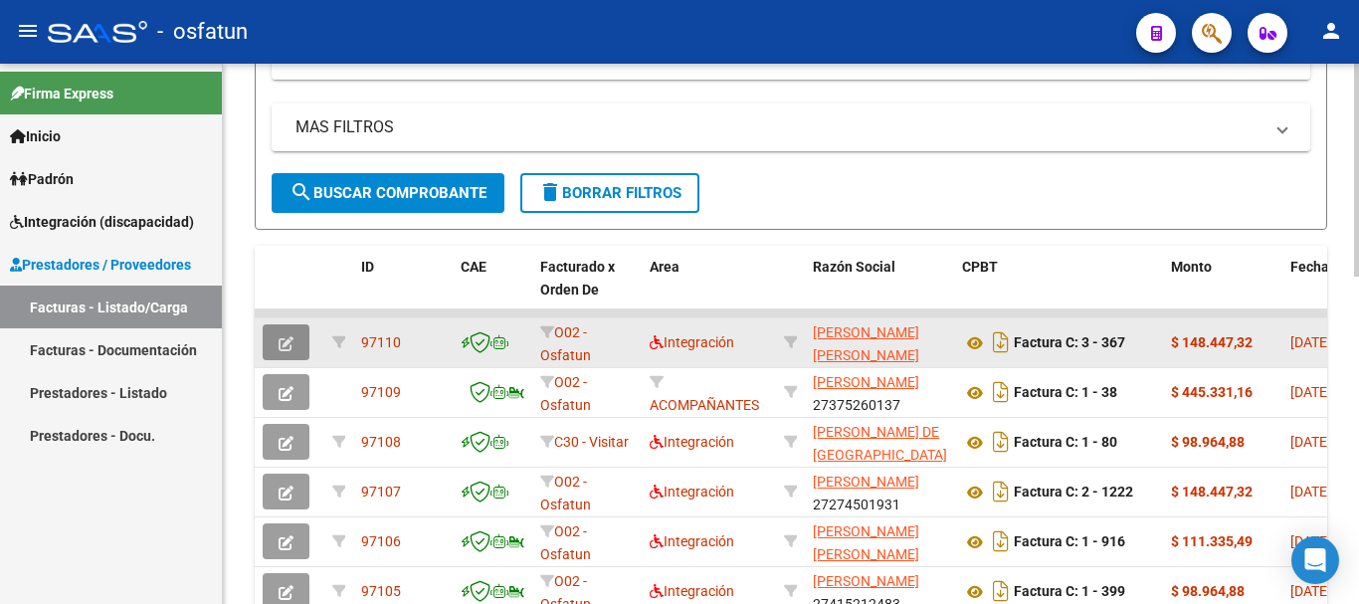
click at [284, 346] on icon "button" at bounding box center [286, 343] width 15 height 15
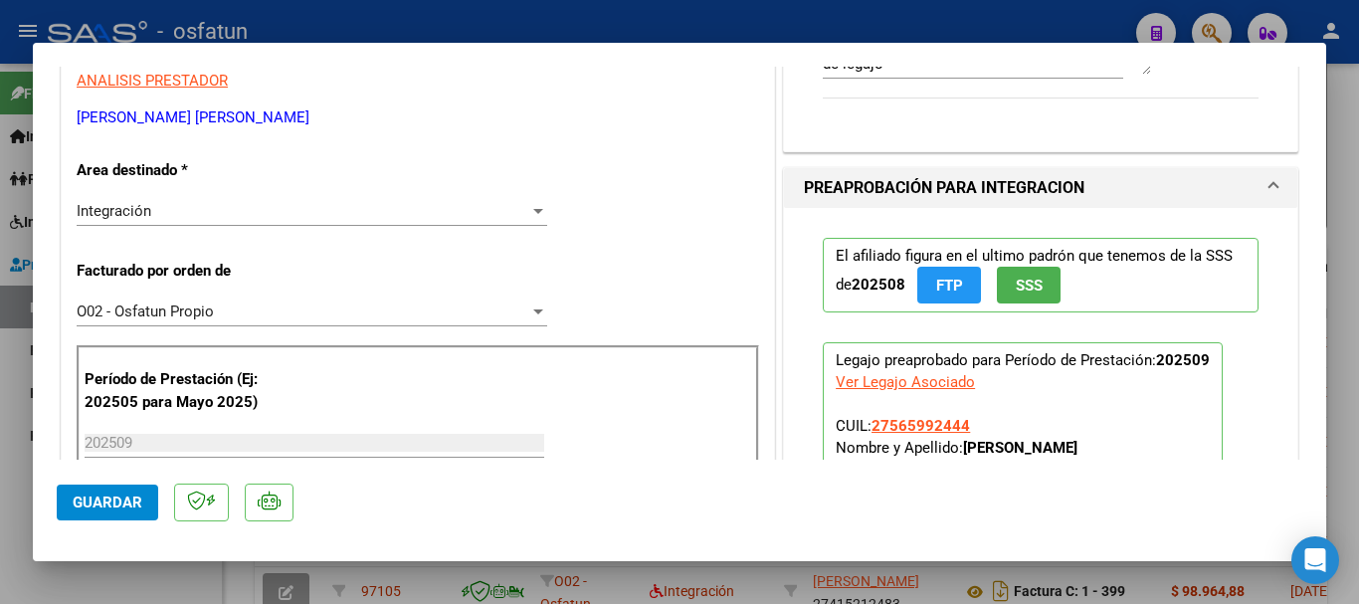
scroll to position [273, 0]
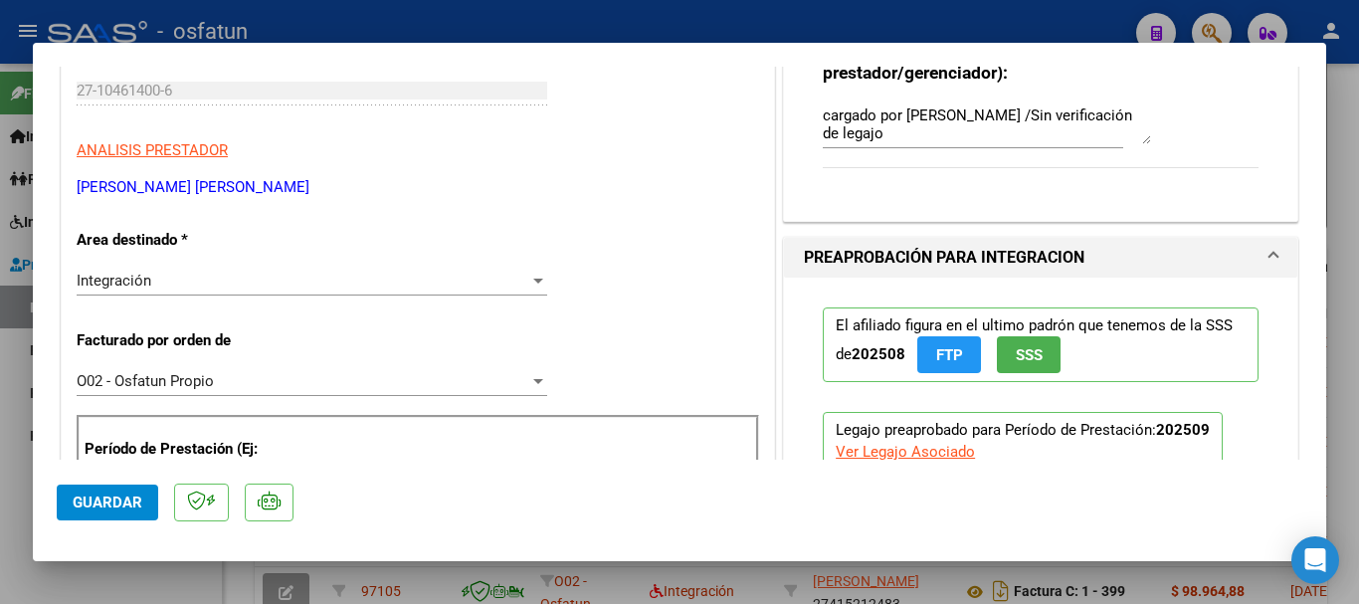
click at [102, 501] on span "Guardar" at bounding box center [108, 503] width 70 height 18
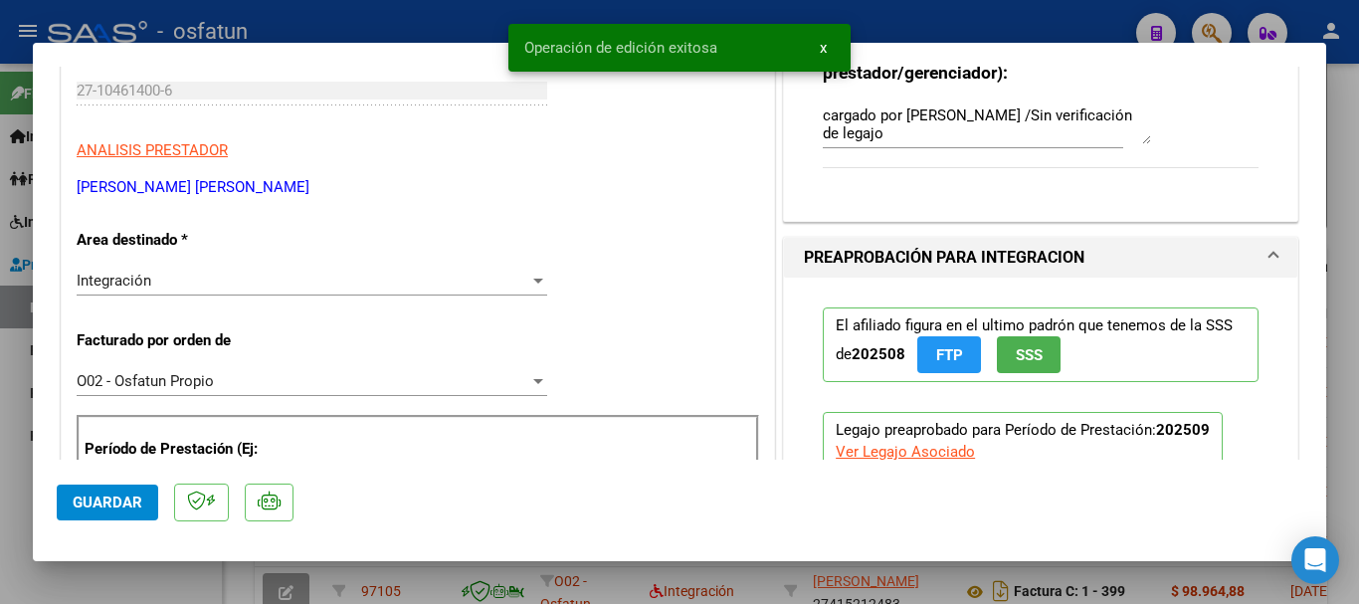
click at [1358, 229] on div at bounding box center [679, 302] width 1359 height 604
type input "$ 0,00"
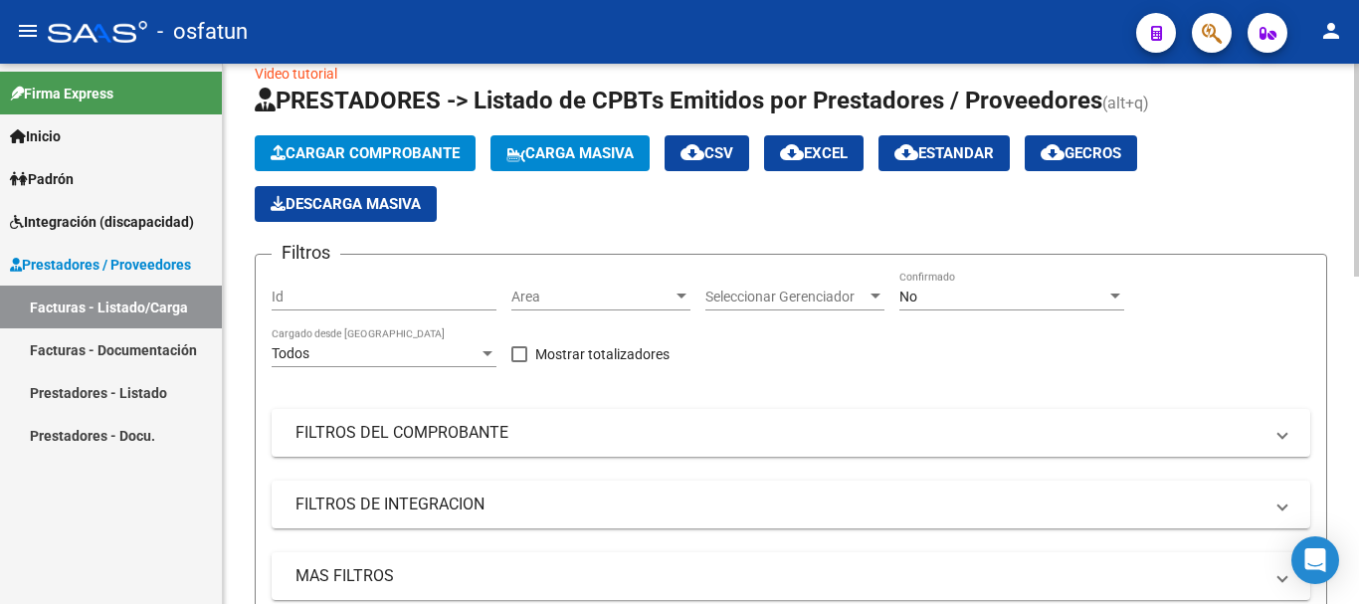
scroll to position [0, 0]
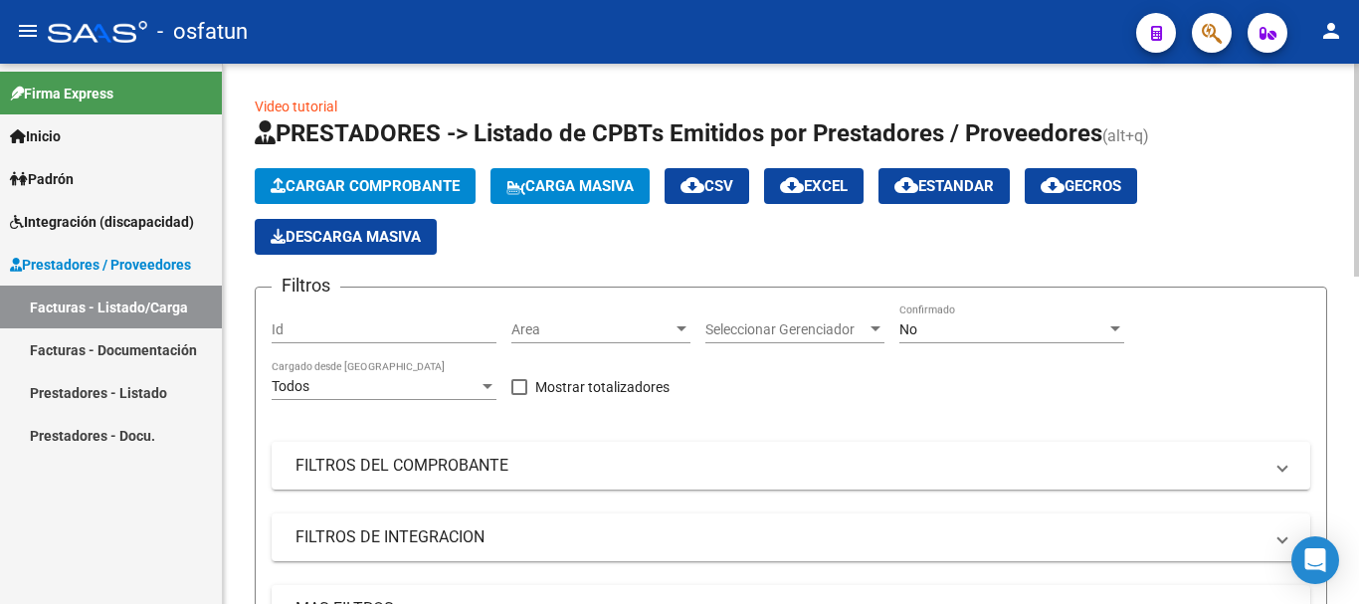
click at [1358, 155] on div at bounding box center [1356, 170] width 5 height 213
click at [353, 182] on span "Cargar Comprobante" at bounding box center [365, 186] width 189 height 18
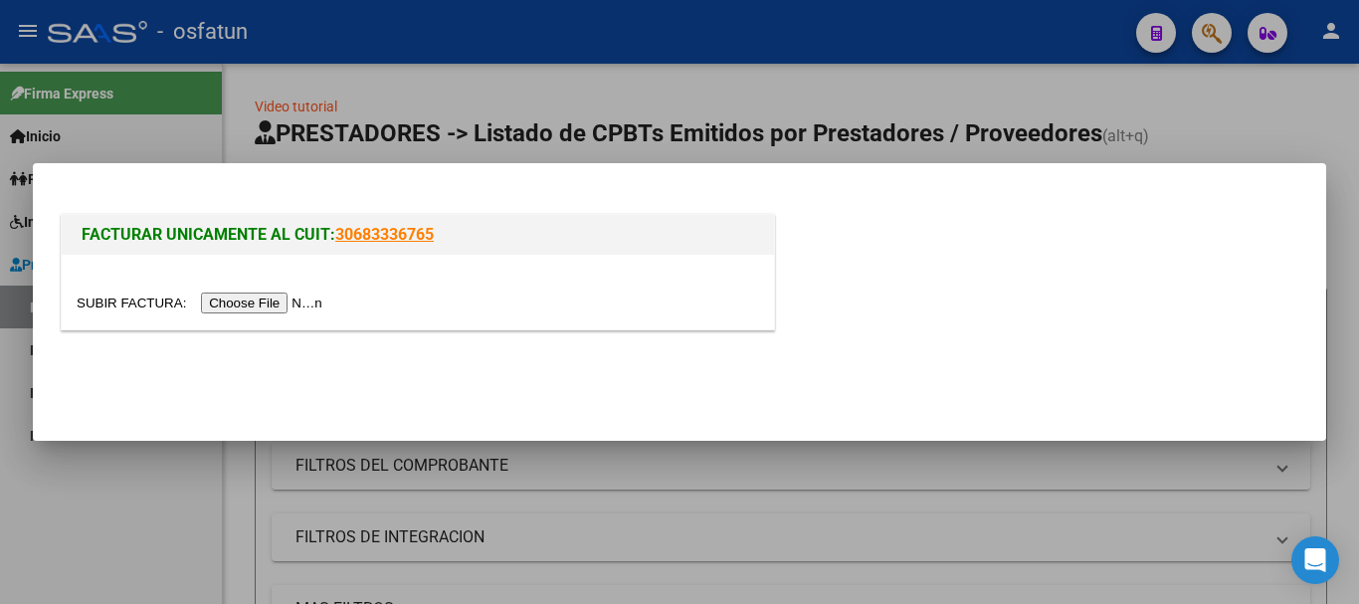
click at [270, 301] on input "file" at bounding box center [203, 303] width 252 height 21
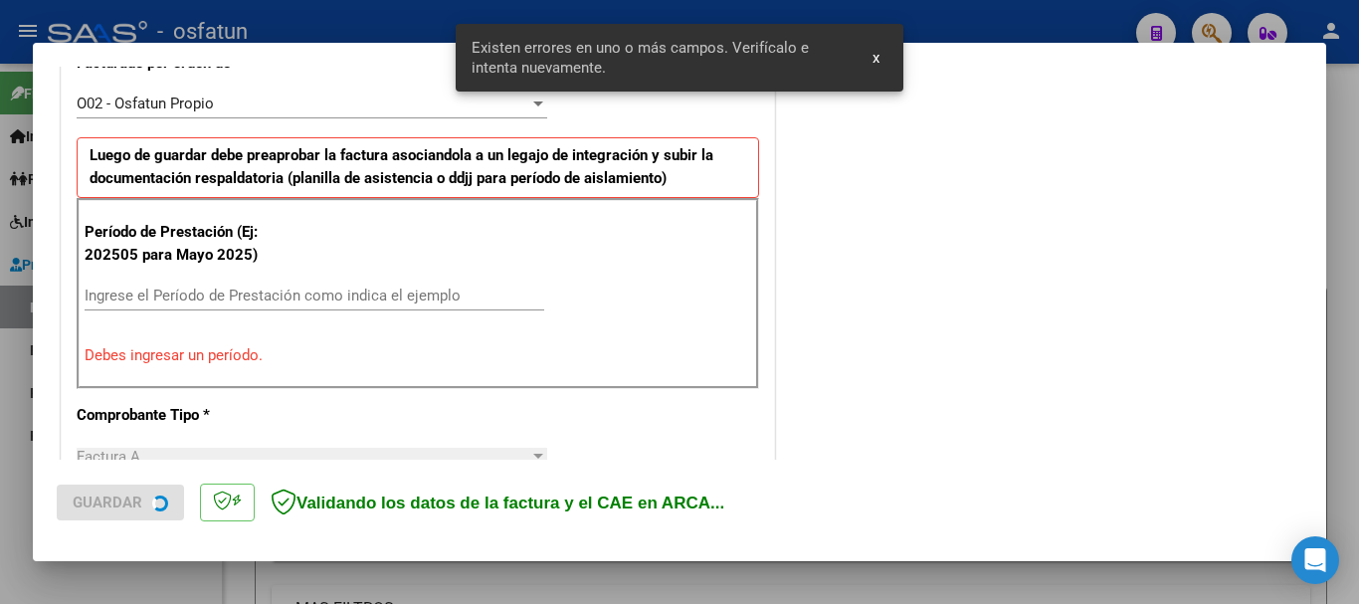
click at [980, 113] on div "COMENTARIOS Comentarios De la Obra Social: Comentarios de la Obra Social (no vi…" at bounding box center [1040, 500] width 523 height 1995
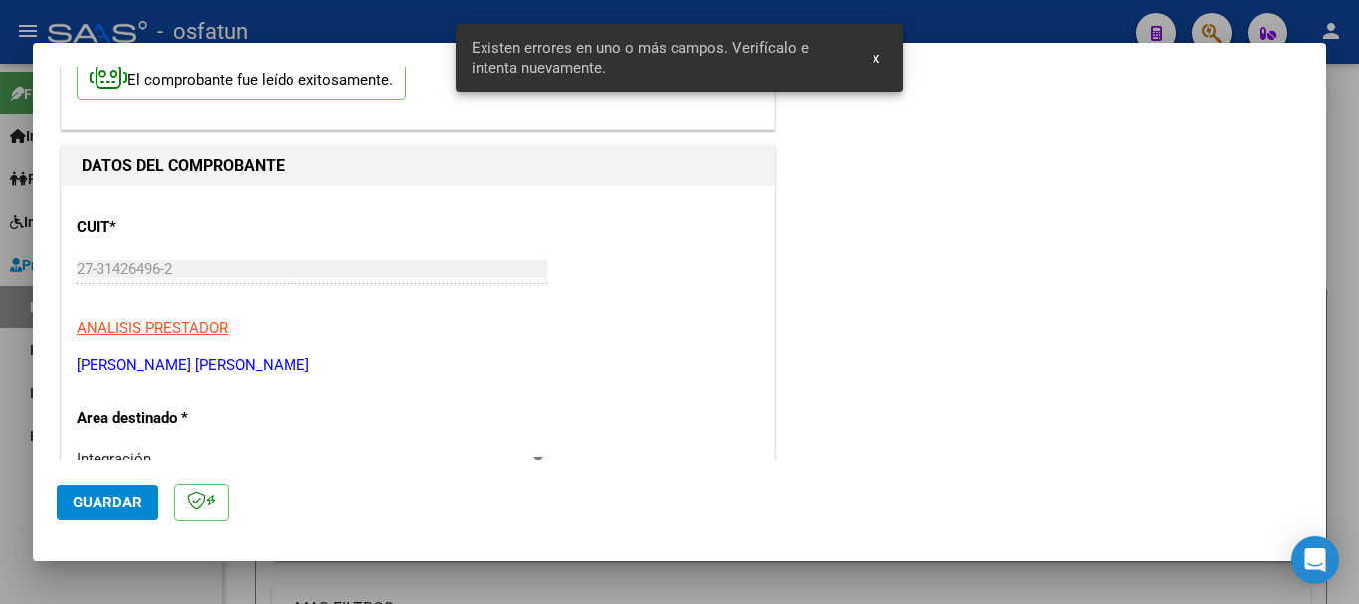
scroll to position [17, 0]
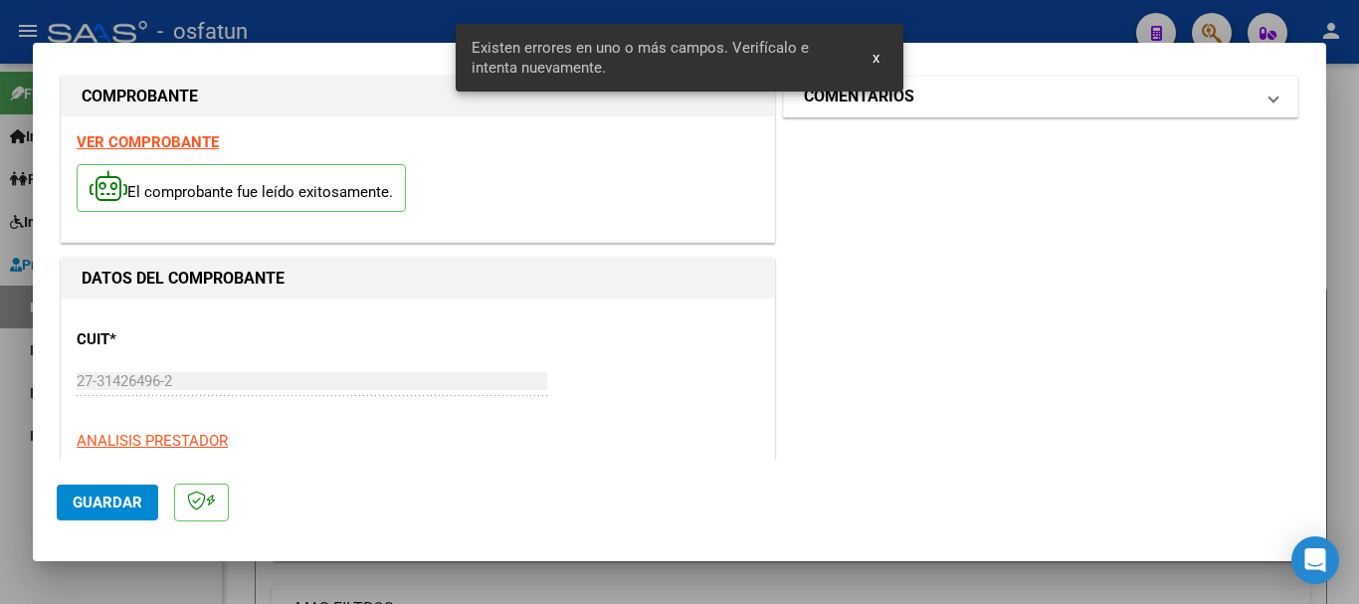
click at [1023, 114] on mat-expansion-panel-header "COMENTARIOS" at bounding box center [1040, 97] width 513 height 40
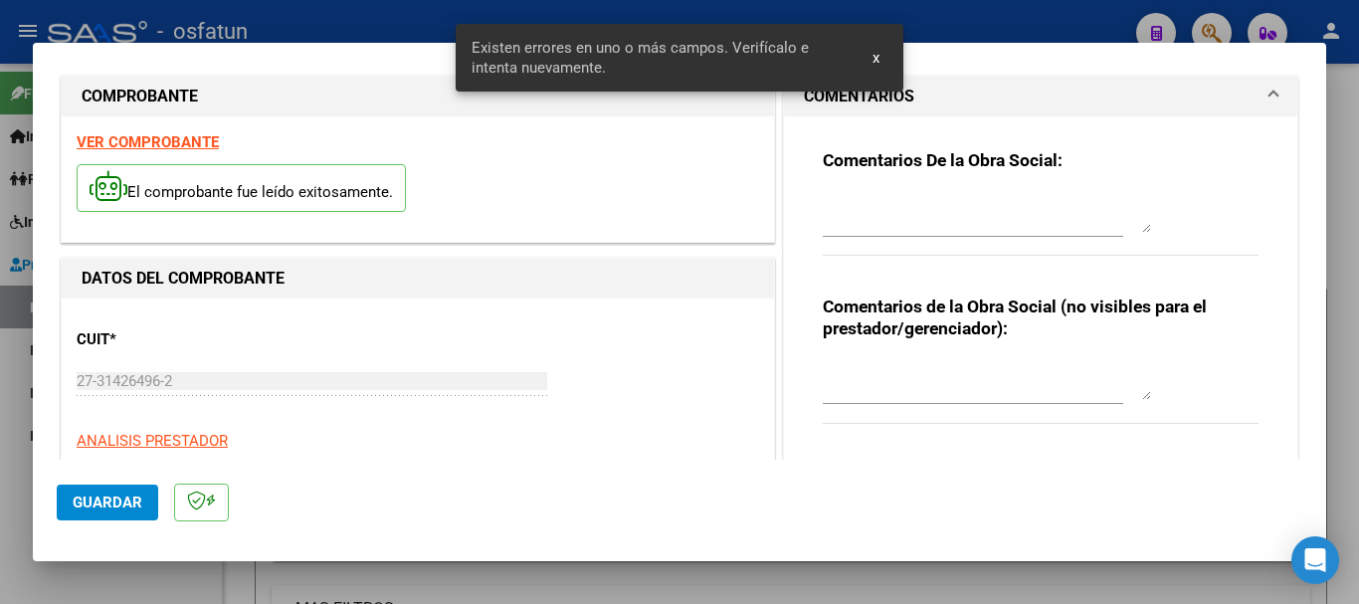
click at [895, 376] on textarea at bounding box center [987, 380] width 328 height 40
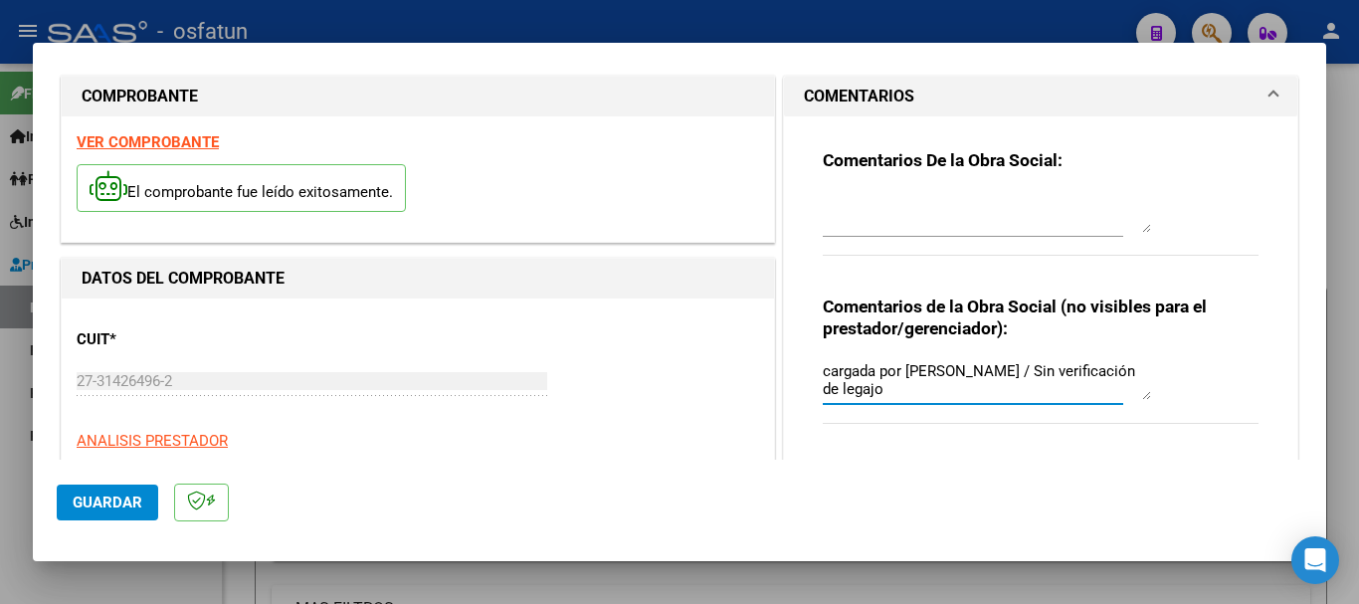
type textarea "cargada por [PERSON_NAME] / Sin verificación de legajo"
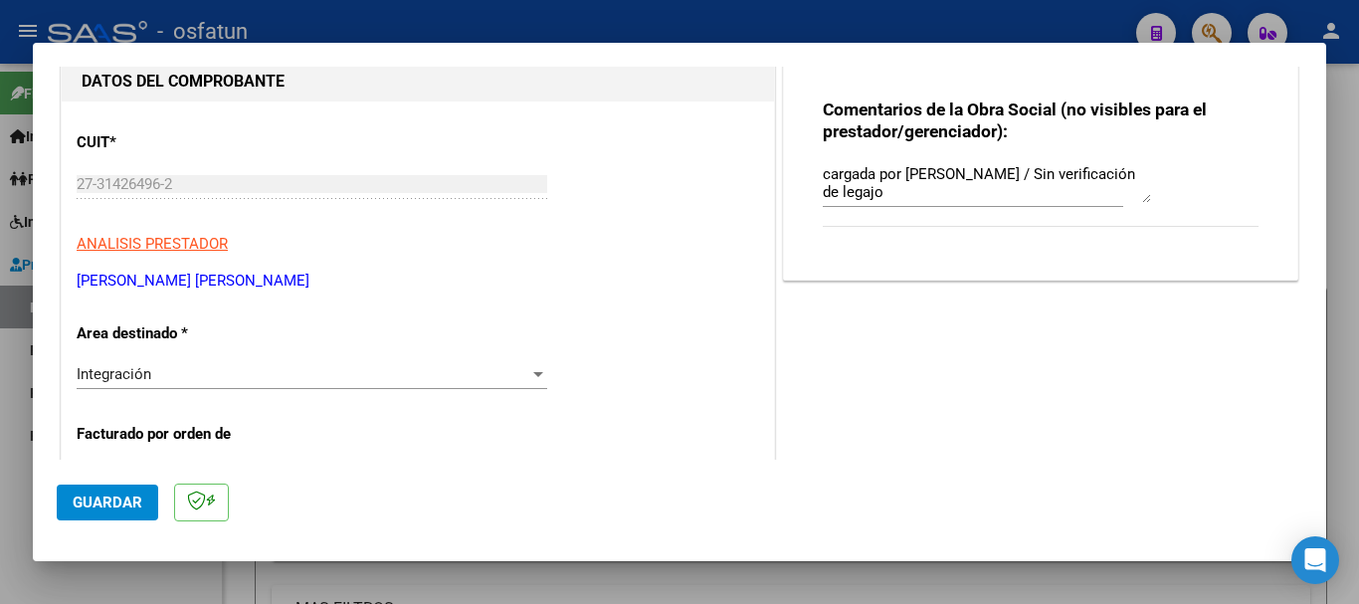
scroll to position [248, 0]
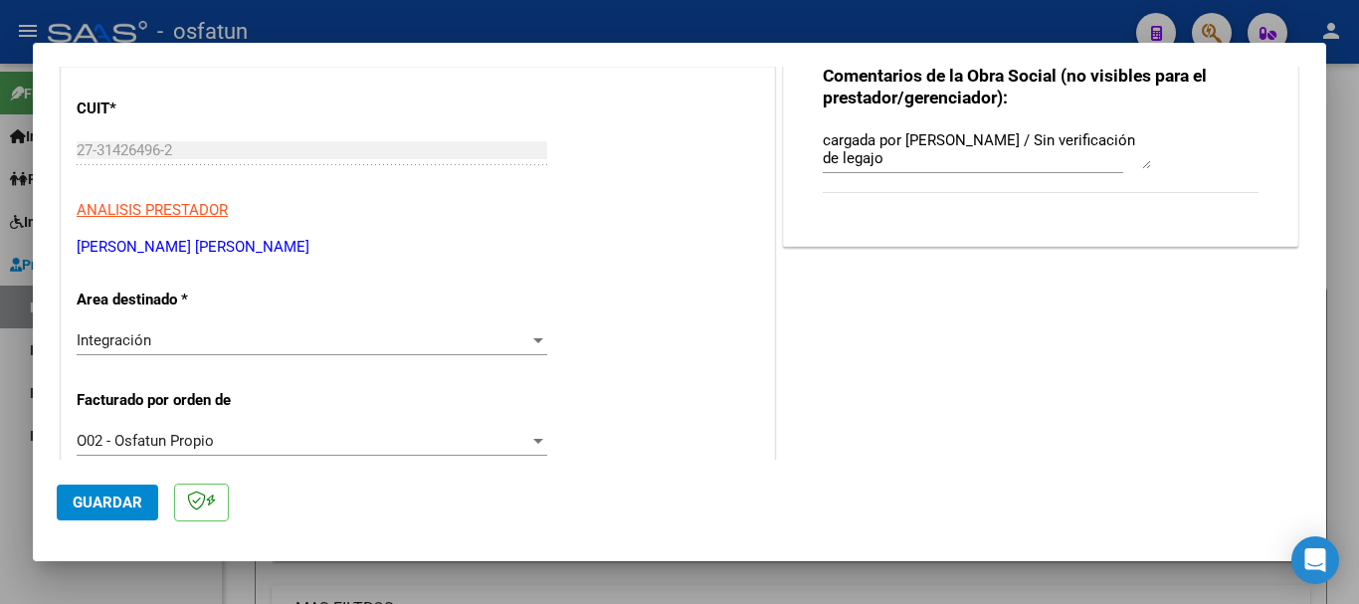
drag, startPoint x: 347, startPoint y: 248, endPoint x: 71, endPoint y: 240, distance: 276.8
click at [38, 243] on mat-dialog-content "COMPROBANTE VER COMPROBANTE El comprobante fue leído exitosamente. DATOS DEL CO…" at bounding box center [680, 263] width 1294 height 393
copy p "[PERSON_NAME] [PERSON_NAME]"
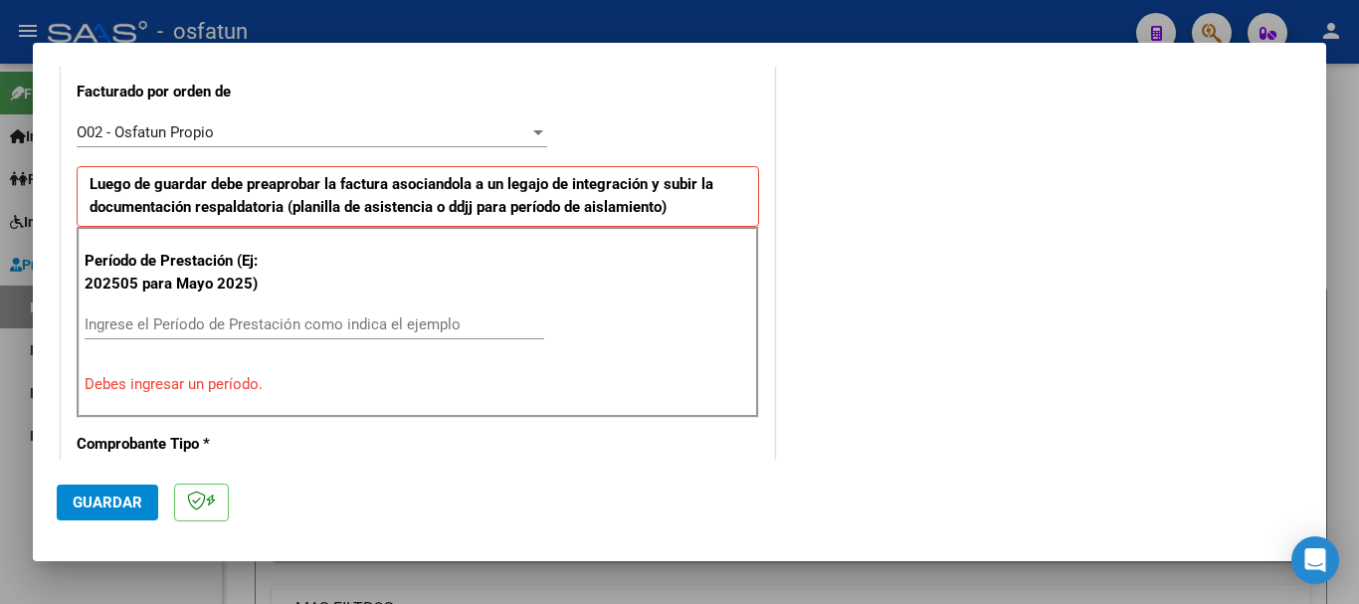
scroll to position [562, 0]
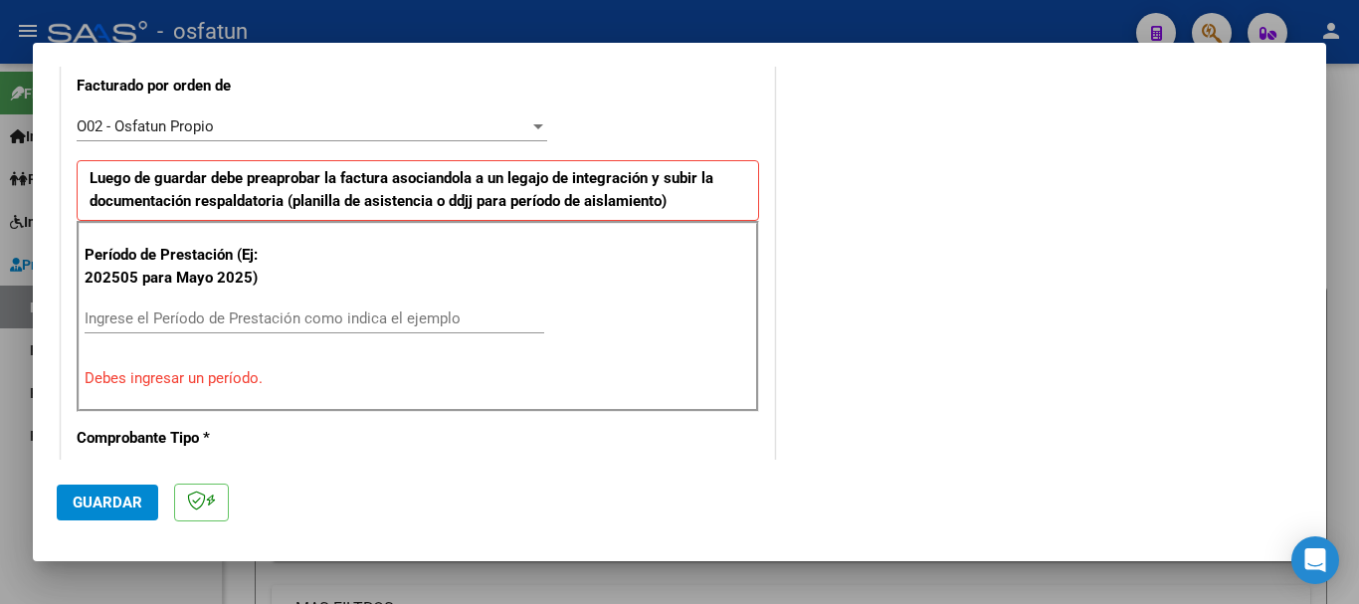
click at [211, 319] on input "Ingrese el Período de Prestación como indica el ejemplo" at bounding box center [315, 318] width 460 height 18
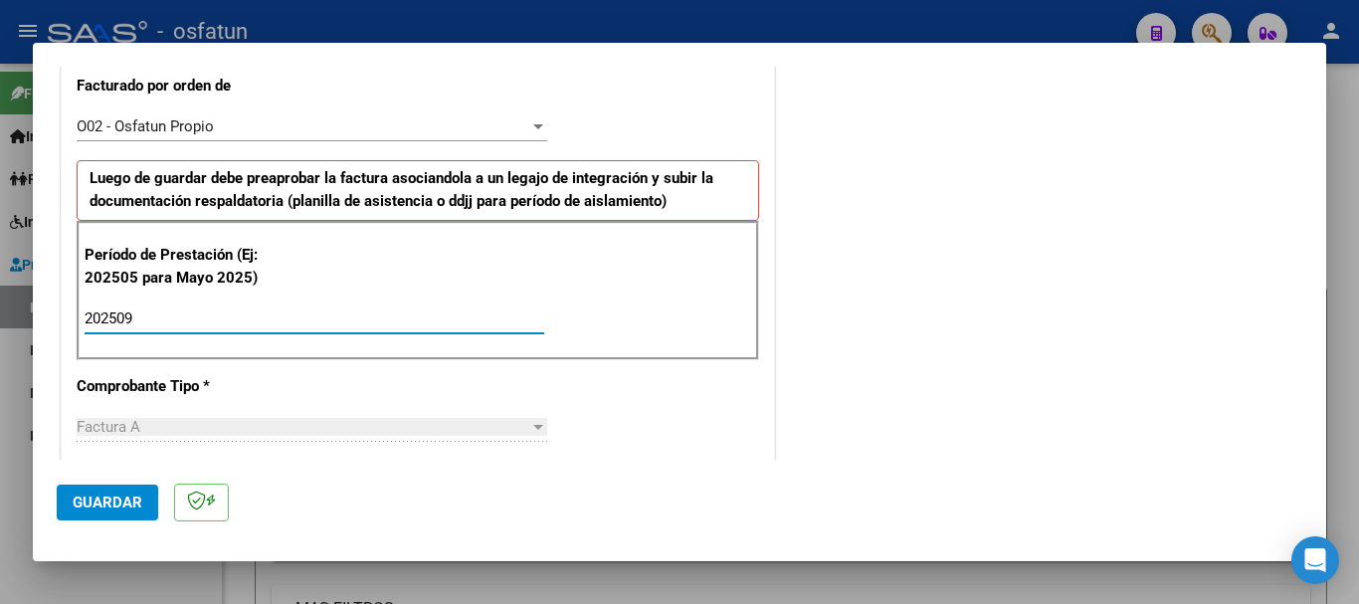
type input "202509"
drag, startPoint x: 127, startPoint y: 501, endPoint x: 110, endPoint y: 517, distance: 23.9
click at [126, 502] on span "Guardar" at bounding box center [108, 503] width 70 height 18
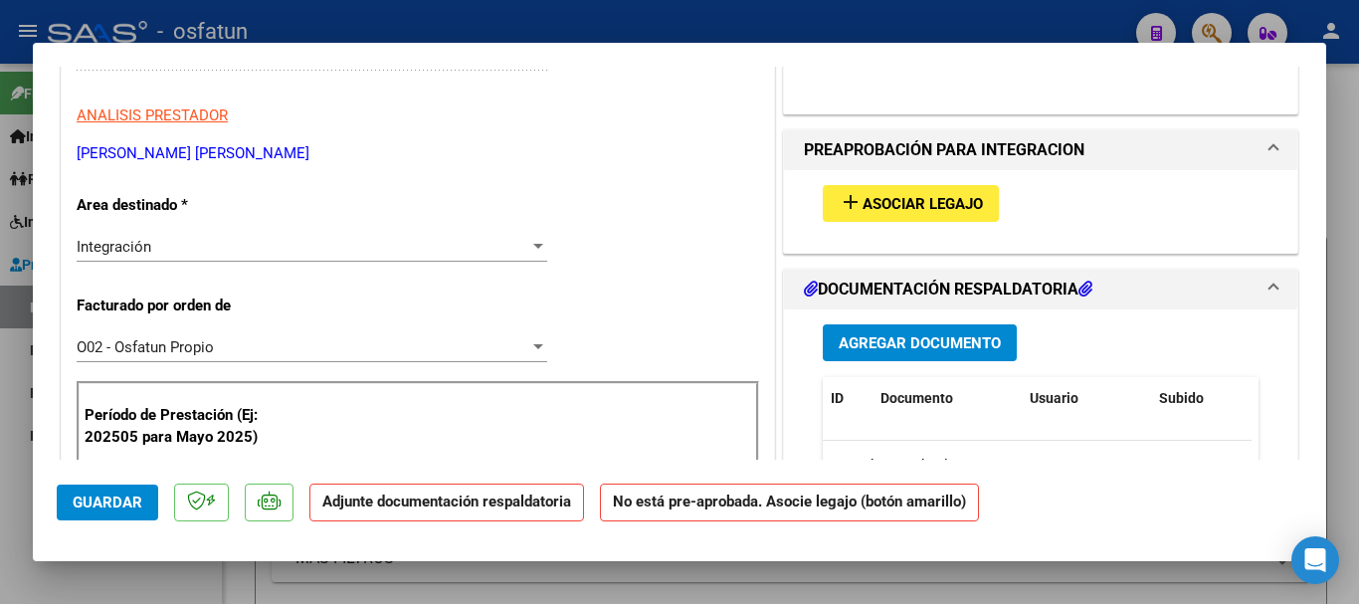
scroll to position [374, 0]
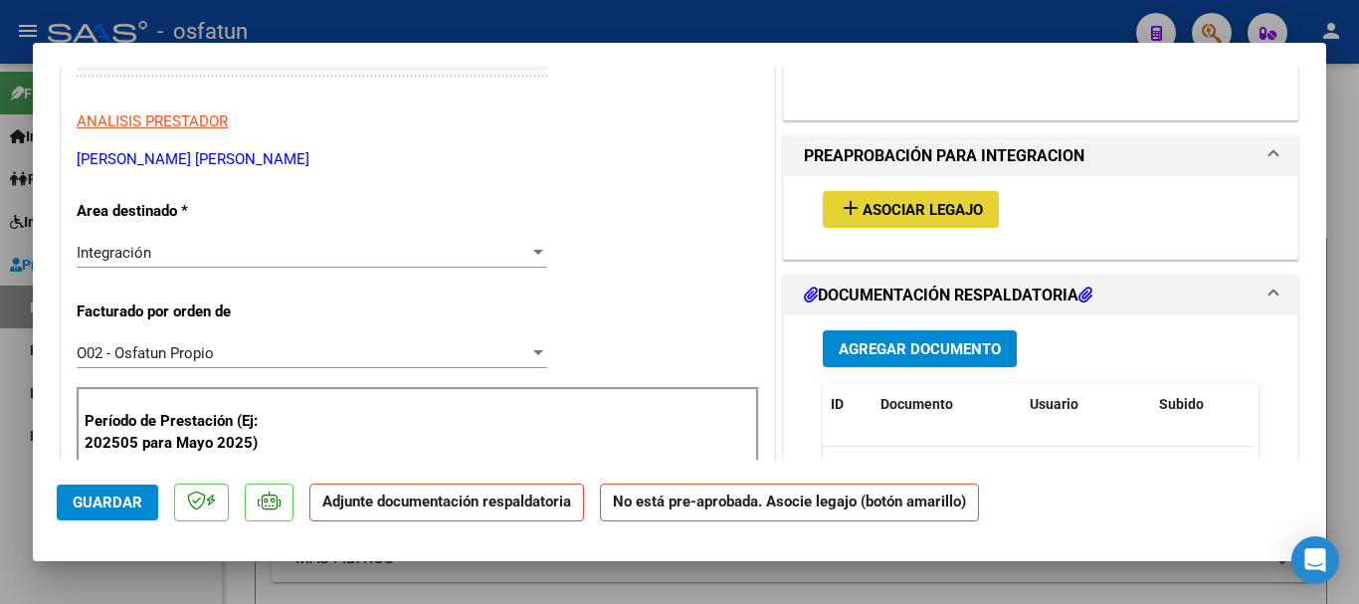
click at [920, 211] on span "Asociar Legajo" at bounding box center [923, 210] width 120 height 18
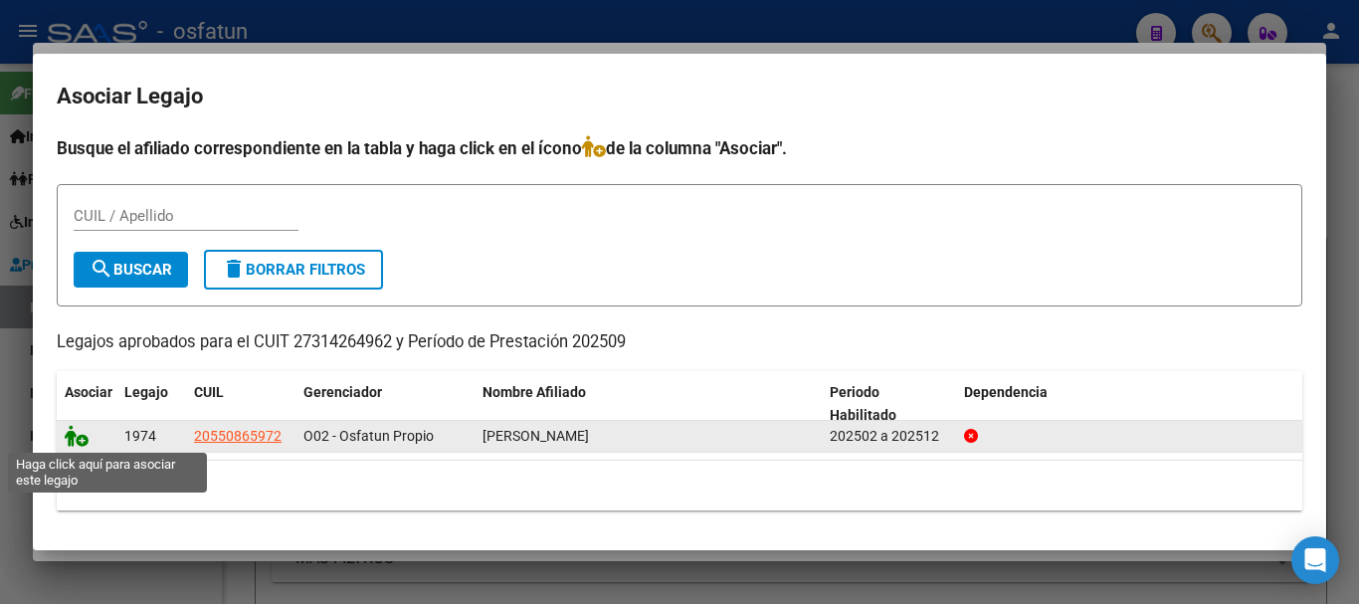
click at [68, 441] on icon at bounding box center [77, 436] width 24 height 22
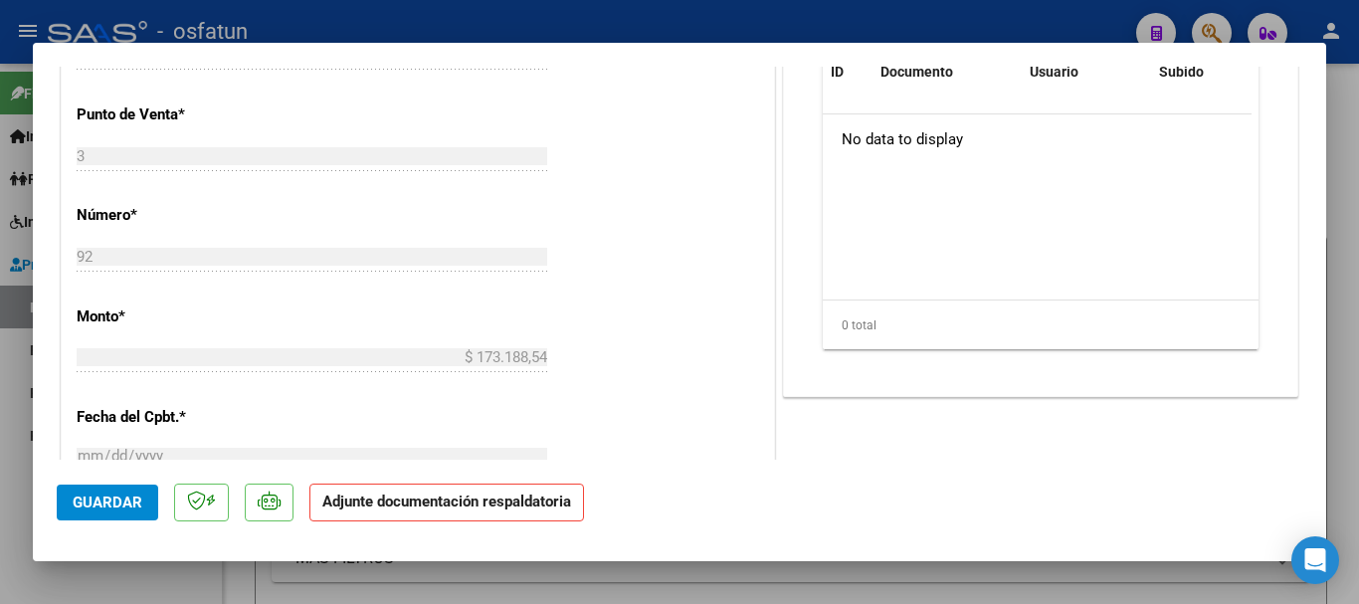
scroll to position [997, 0]
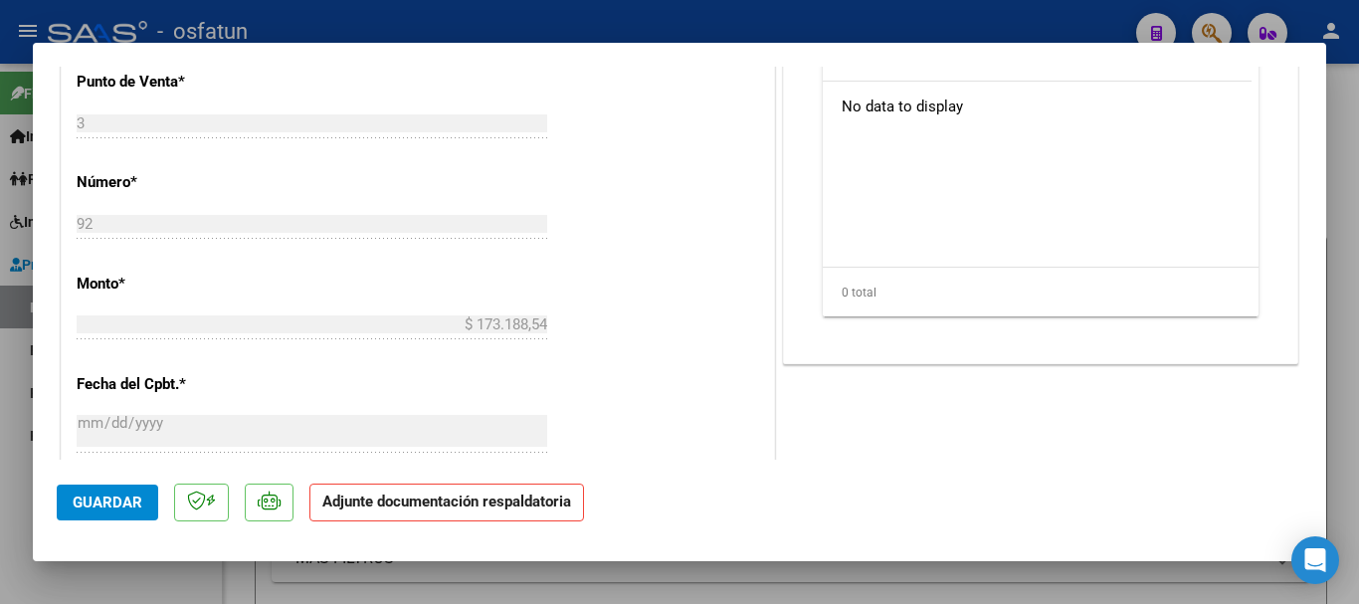
click at [1287, 315] on div "COMENTARIOS Comentarios De la Obra Social: Comentarios de la Obra Social (no vi…" at bounding box center [1040, 77] width 523 height 1973
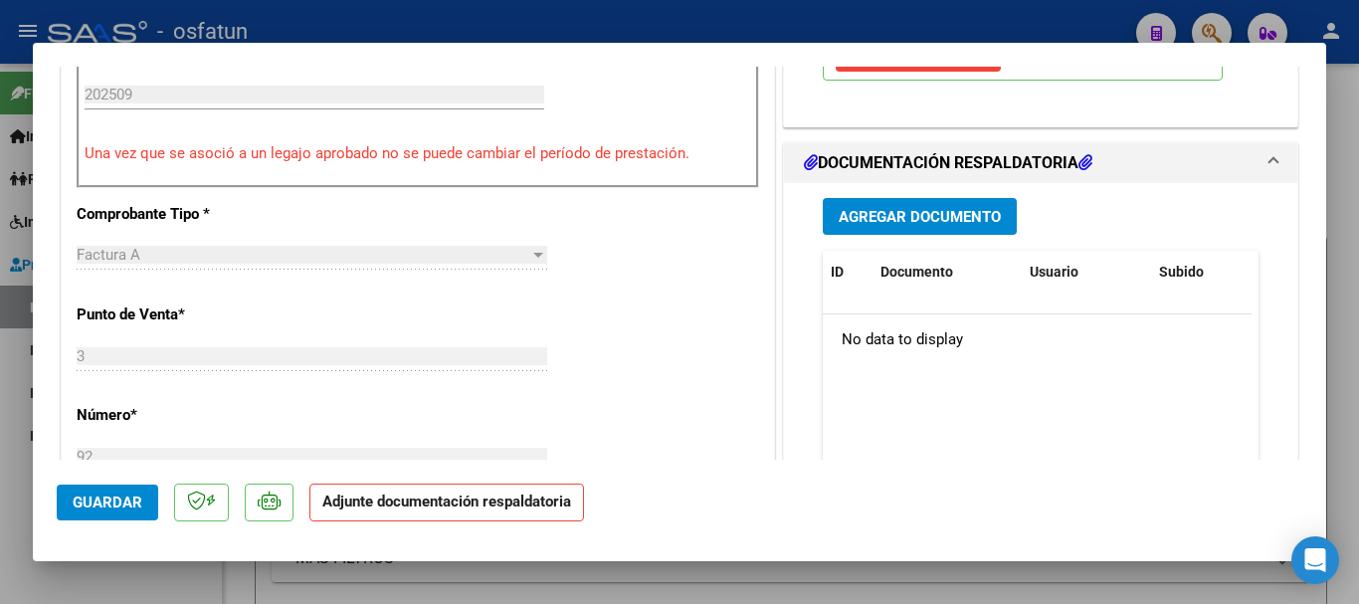
scroll to position [758, 0]
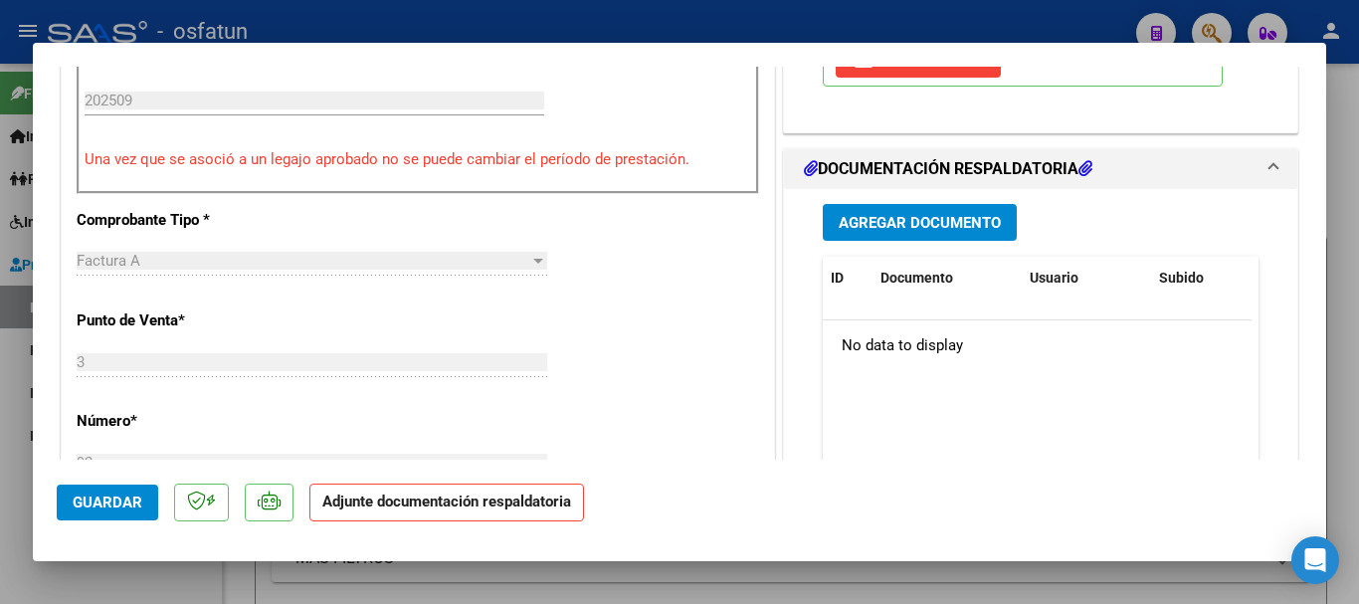
click at [957, 231] on span "Agregar Documento" at bounding box center [920, 223] width 162 height 18
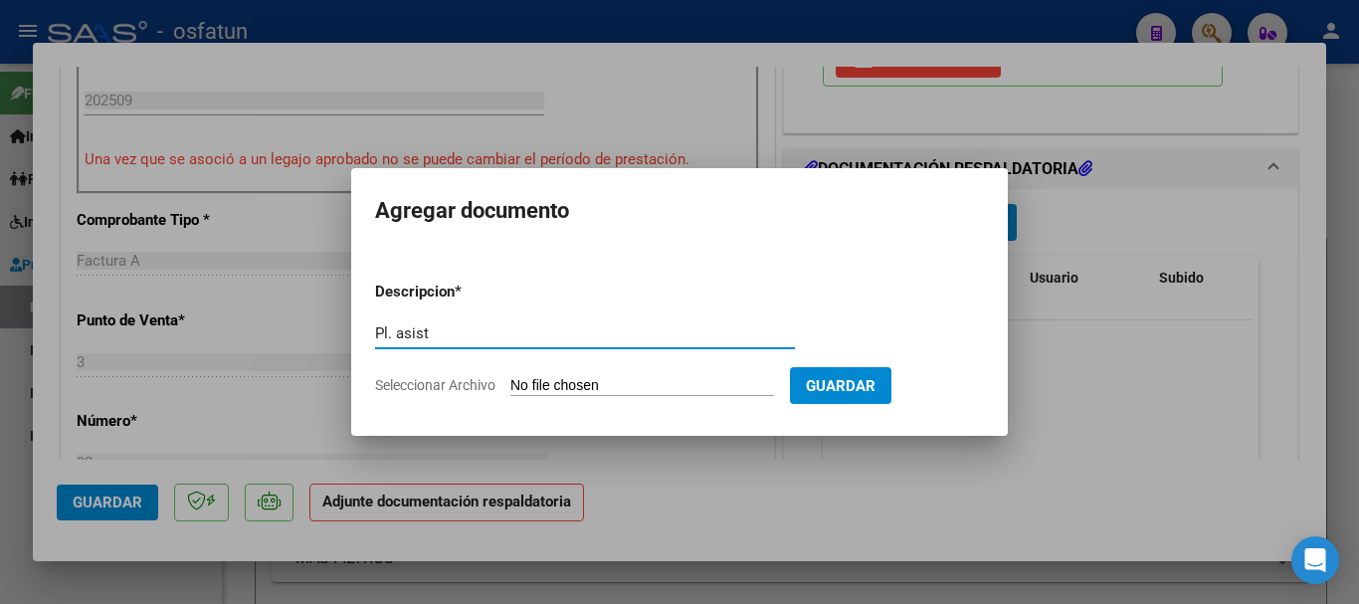
type input "Pl. asist"
click at [693, 387] on input "Seleccionar Archivo" at bounding box center [642, 386] width 264 height 19
type input "C:\fakepath\archivo adjunto 1.pdf"
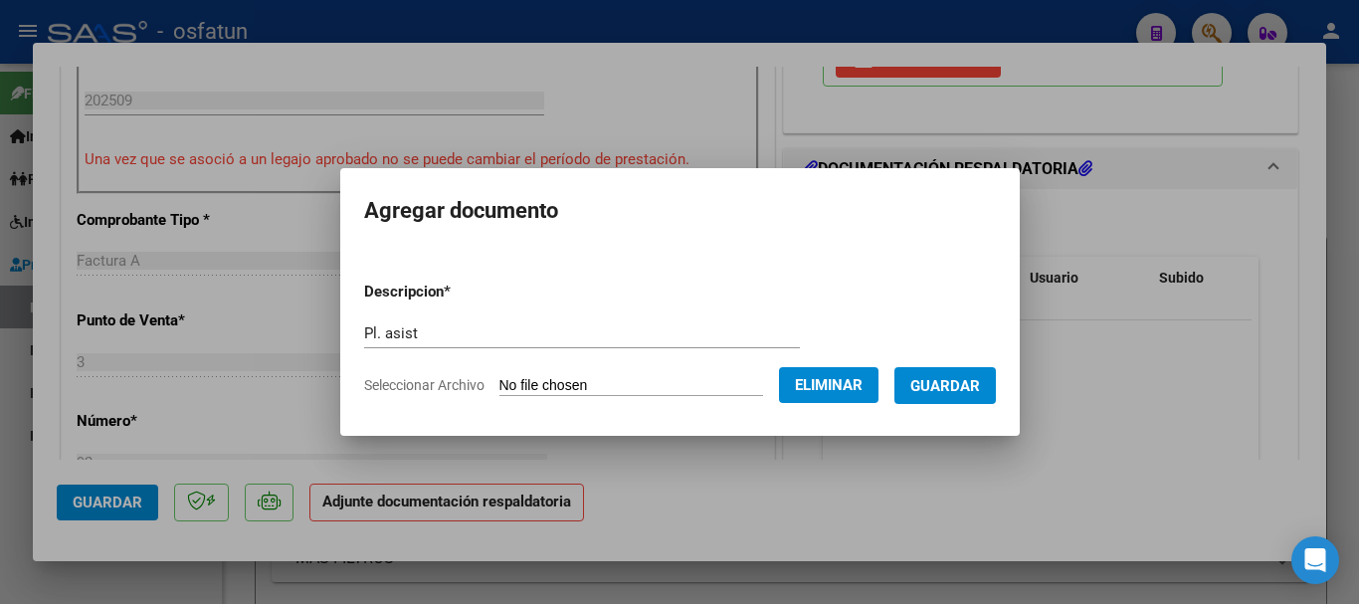
drag, startPoint x: 983, startPoint y: 387, endPoint x: 970, endPoint y: 390, distance: 13.3
click at [980, 387] on span "Guardar" at bounding box center [946, 386] width 70 height 18
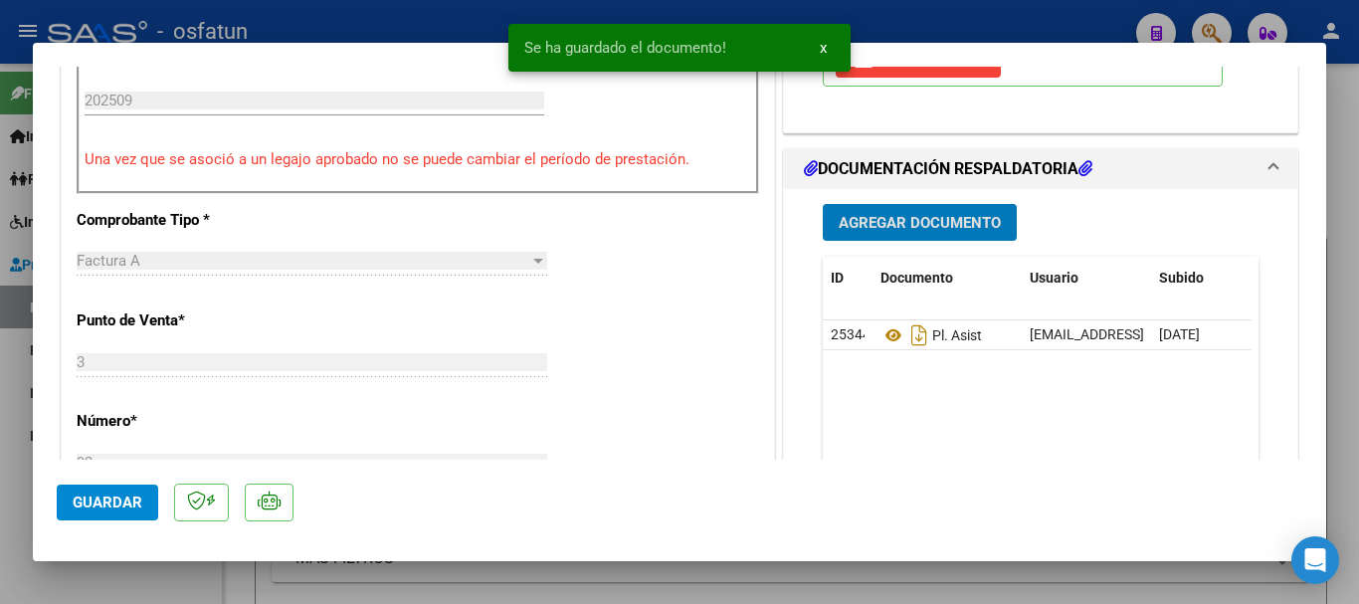
click at [908, 223] on span "Agregar Documento" at bounding box center [920, 223] width 162 height 18
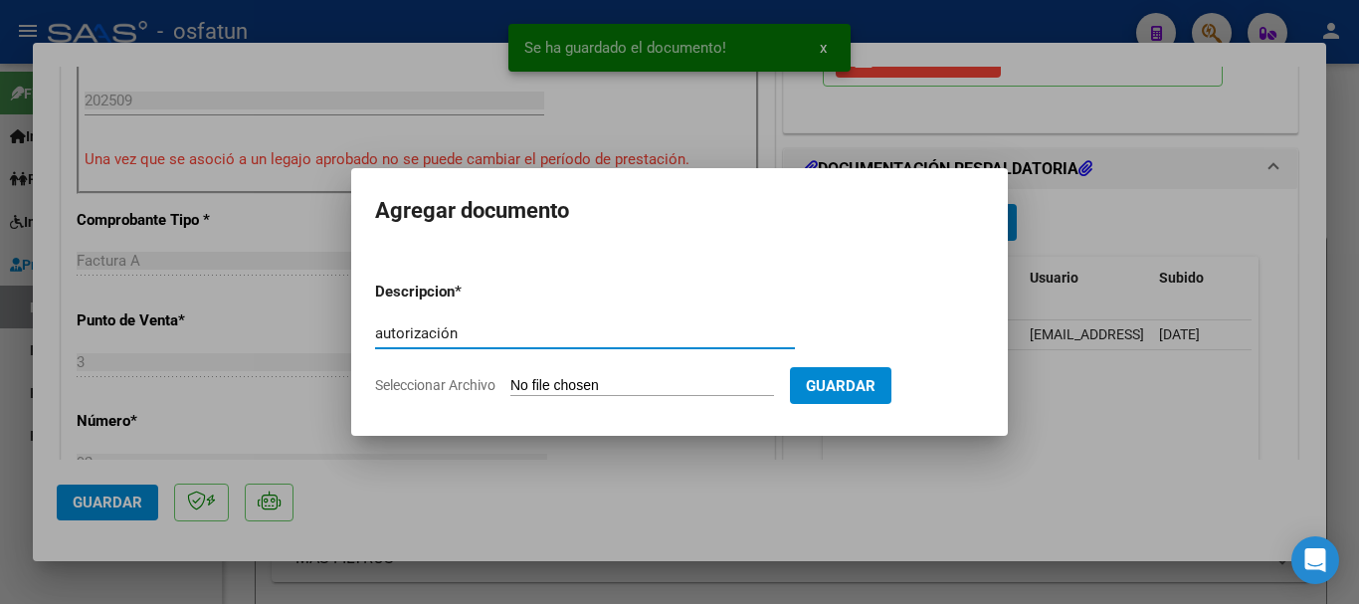
type input "autorización"
click at [755, 377] on input "Seleccionar Archivo" at bounding box center [642, 386] width 264 height 19
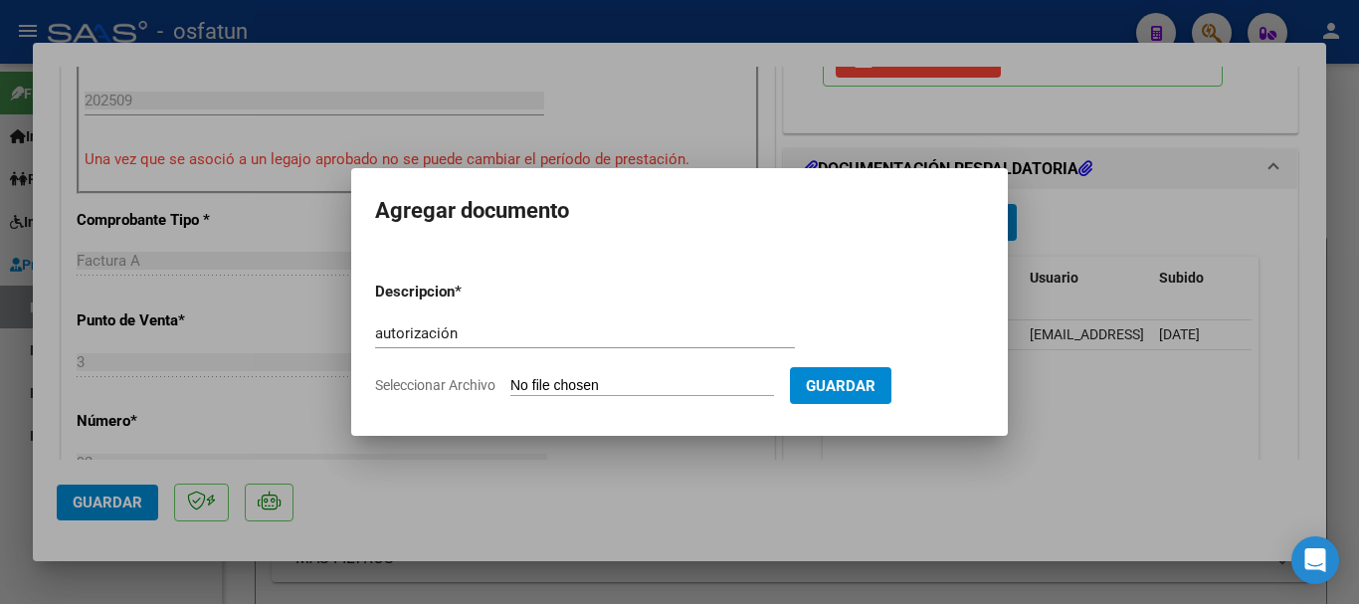
type input "C:\fakepath\order_3347729.pdf"
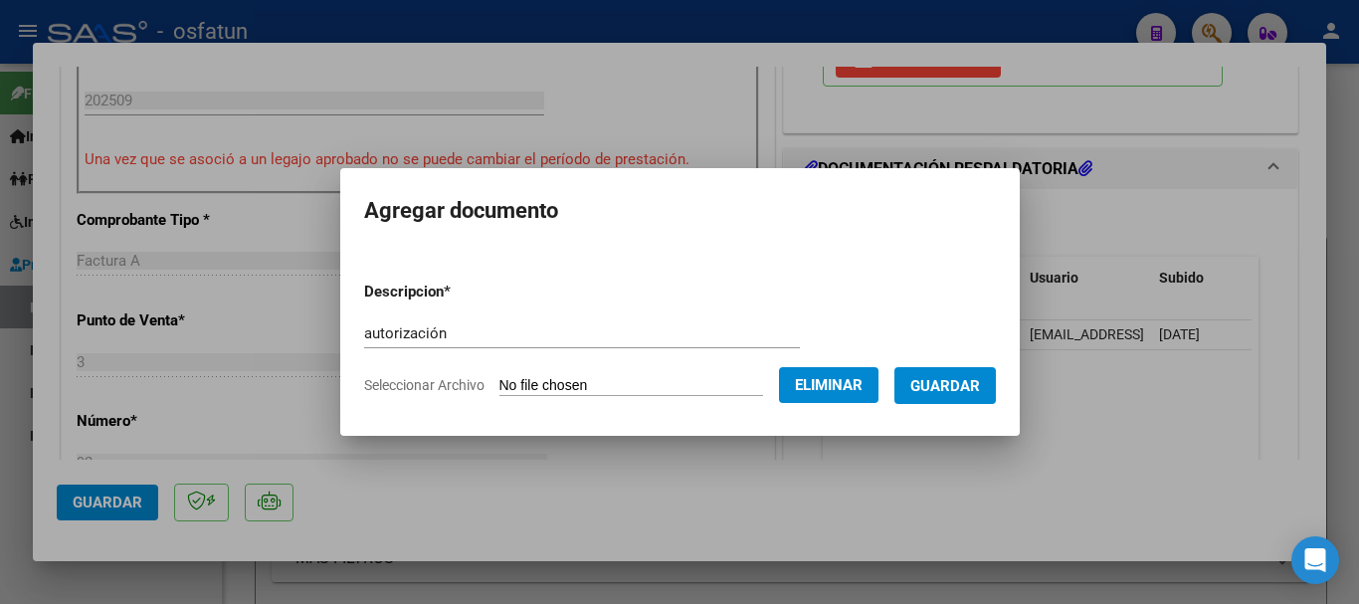
click at [1019, 389] on mat-dialog-content "Descripcion * autorización Escriba aquí una descripcion Seleccionar Archivo Eli…" at bounding box center [680, 330] width 680 height 161
drag, startPoint x: 997, startPoint y: 394, endPoint x: 920, endPoint y: 395, distance: 76.6
click at [980, 394] on span "Guardar" at bounding box center [946, 386] width 70 height 18
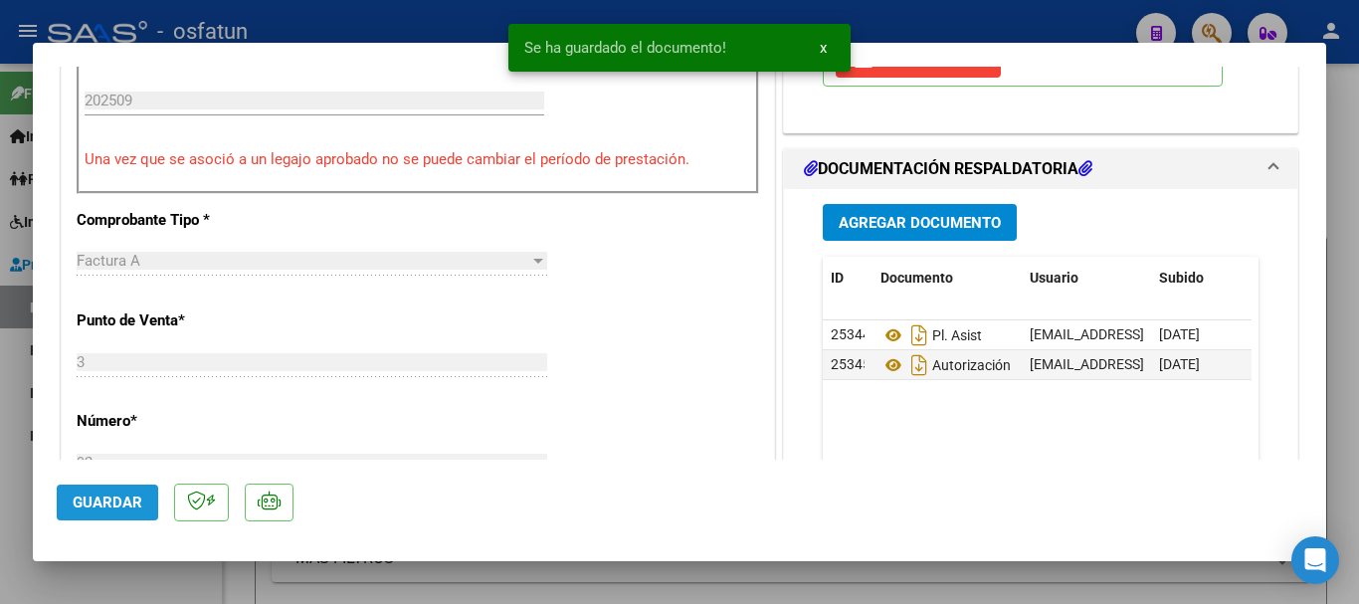
drag, startPoint x: 113, startPoint y: 497, endPoint x: 100, endPoint y: 506, distance: 16.6
click at [112, 496] on span "Guardar" at bounding box center [108, 503] width 70 height 18
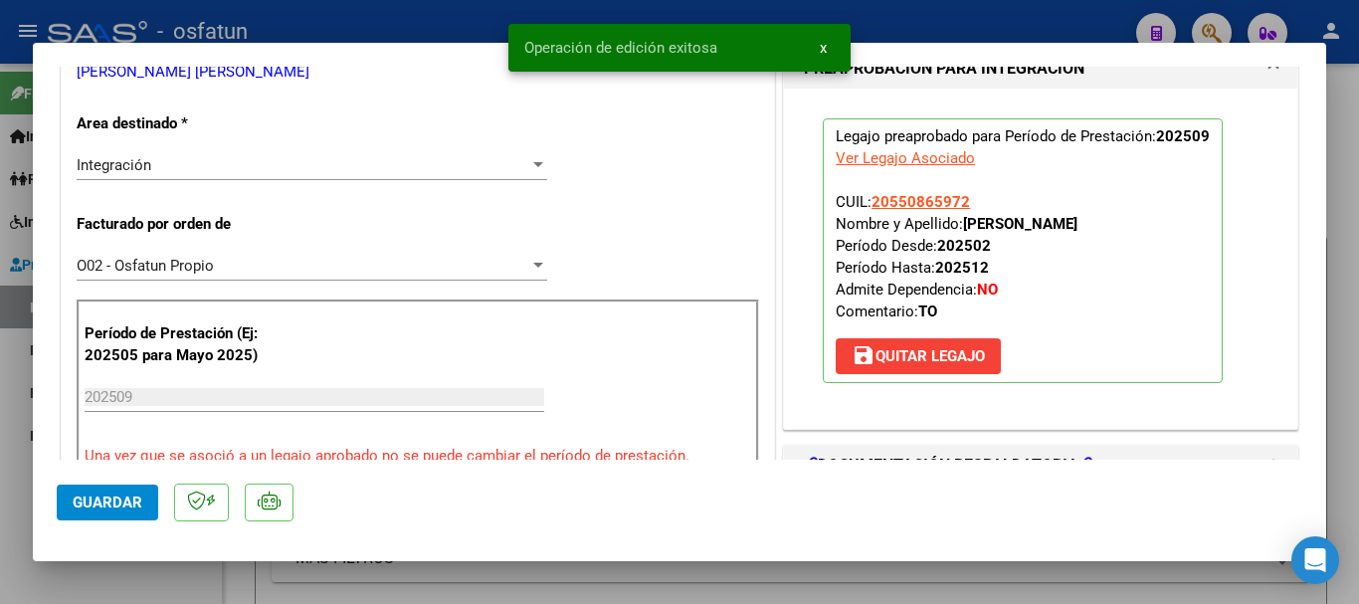
scroll to position [350, 0]
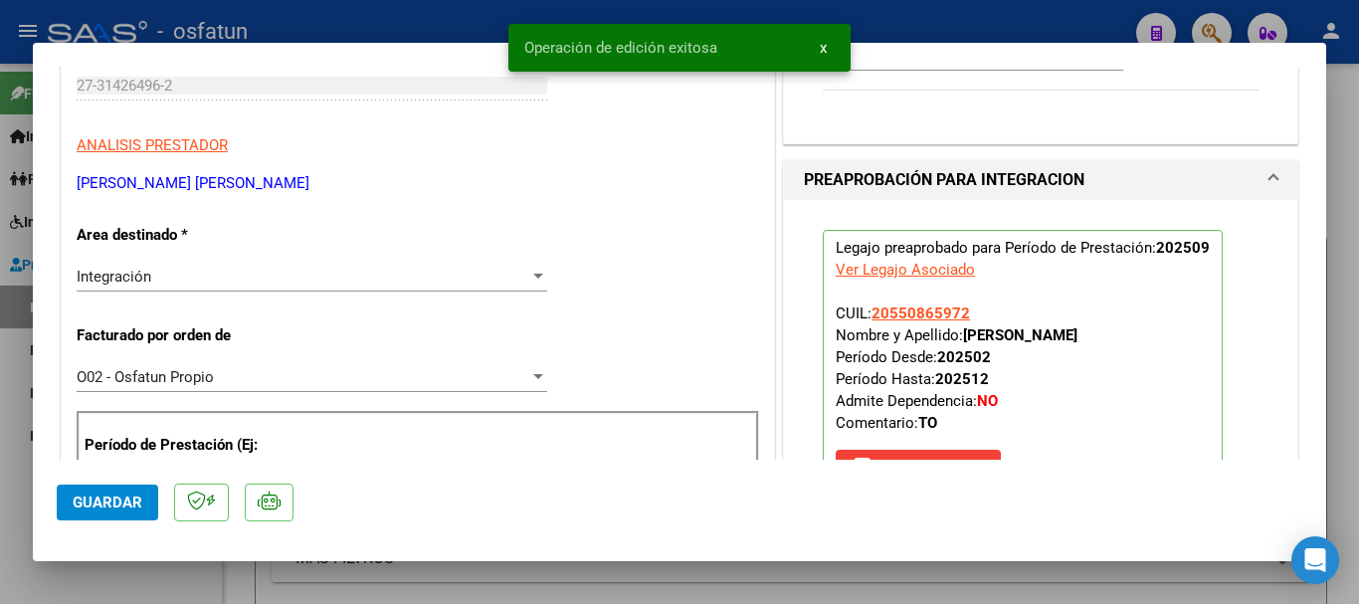
click at [1078, 333] on strong "[PERSON_NAME]" at bounding box center [1020, 335] width 114 height 18
drag, startPoint x: 1147, startPoint y: 333, endPoint x: 954, endPoint y: 331, distance: 193.1
click at [954, 331] on span "CUIL: 20550865972 Nombre y Apellido: [PERSON_NAME] Desde: 202502 Período Hasta:…" at bounding box center [957, 368] width 242 height 127
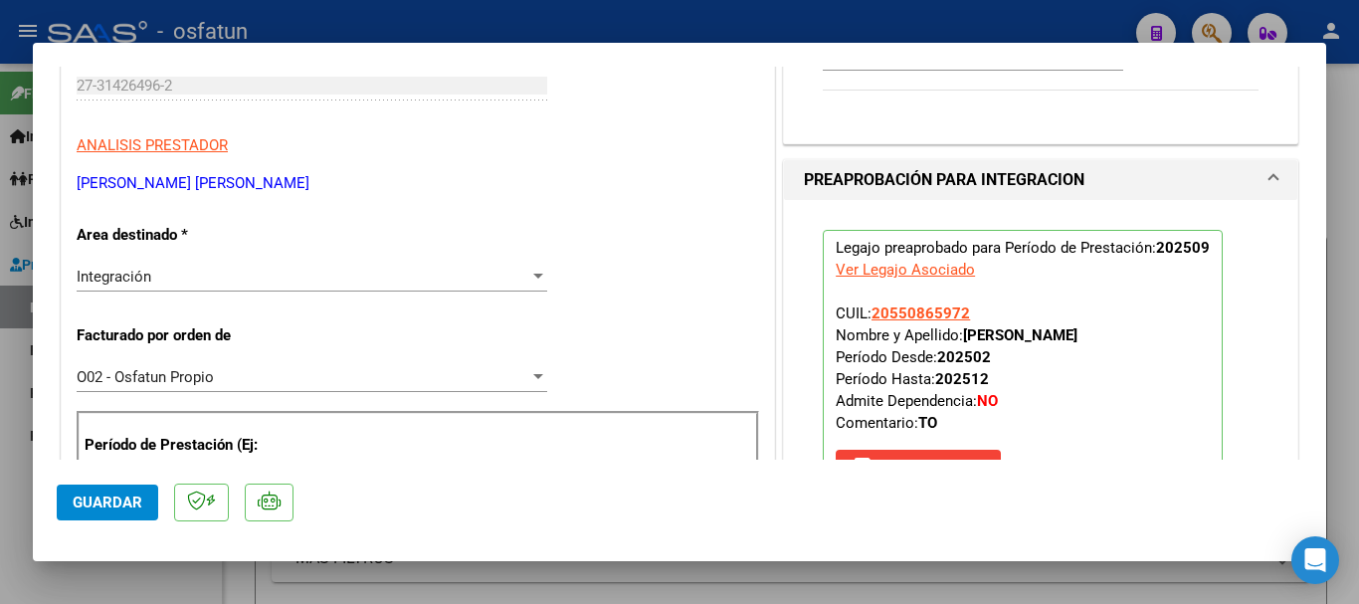
copy span "[PERSON_NAME]"
drag, startPoint x: 83, startPoint y: 507, endPoint x: 163, endPoint y: 560, distance: 96.9
click at [80, 511] on button "Guardar" at bounding box center [108, 503] width 102 height 36
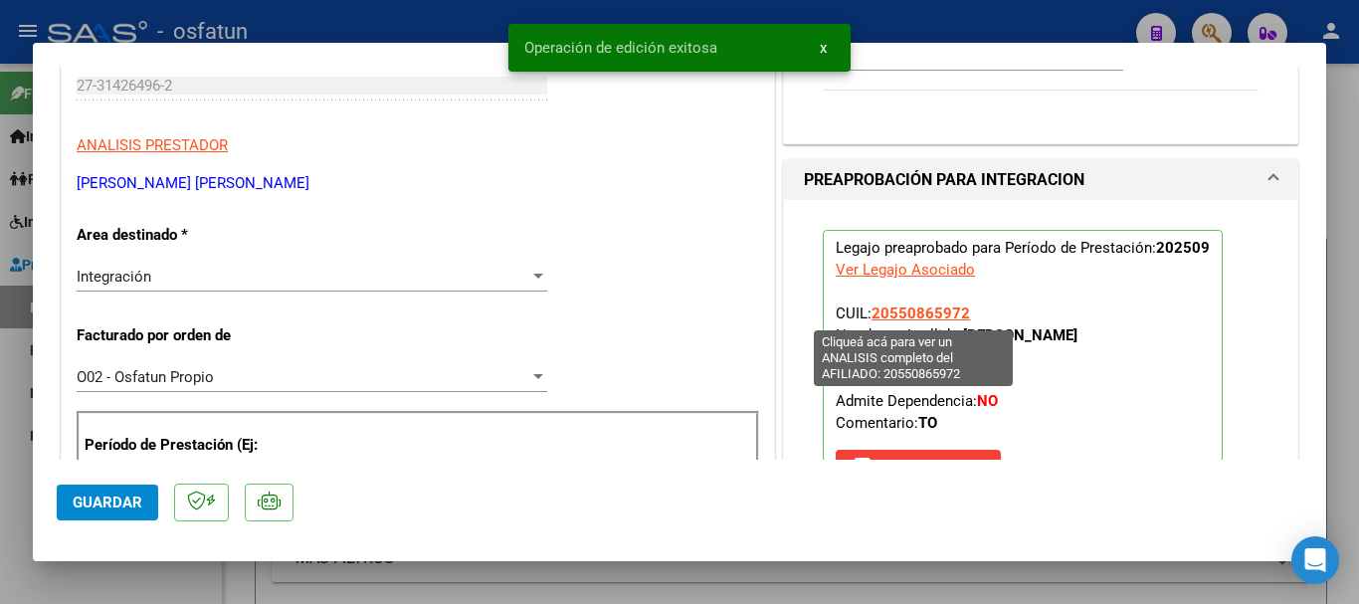
click at [910, 313] on span "20550865972" at bounding box center [921, 314] width 99 height 18
type textarea "20550865972"
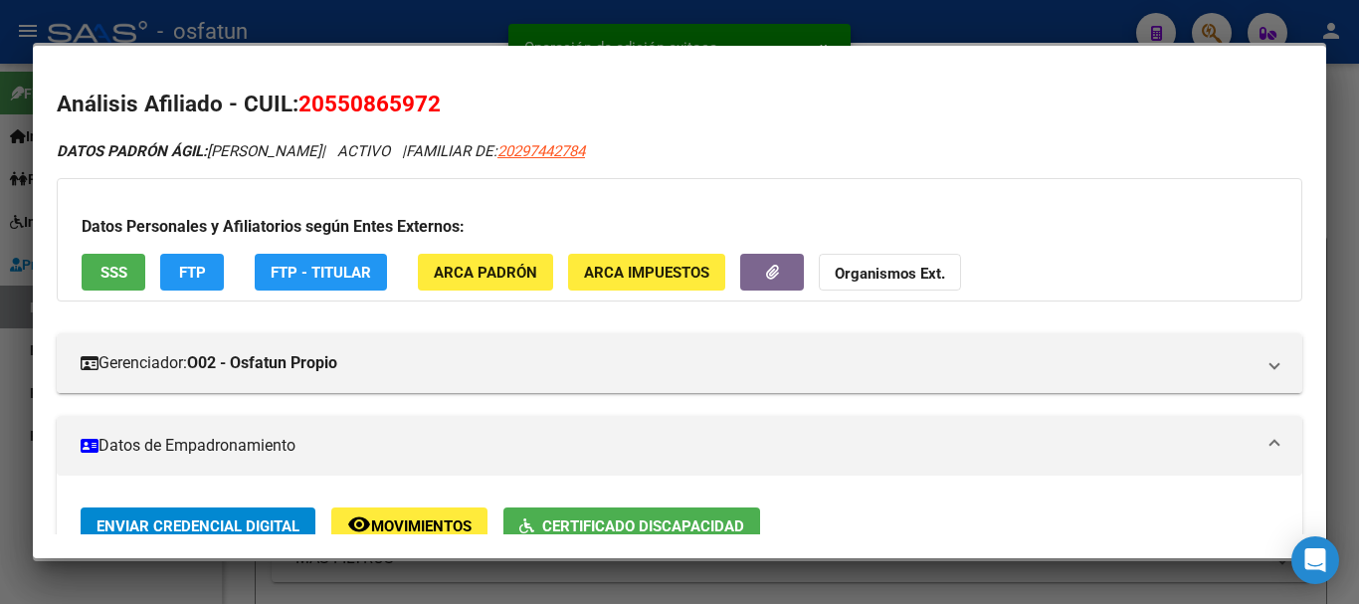
scroll to position [311, 0]
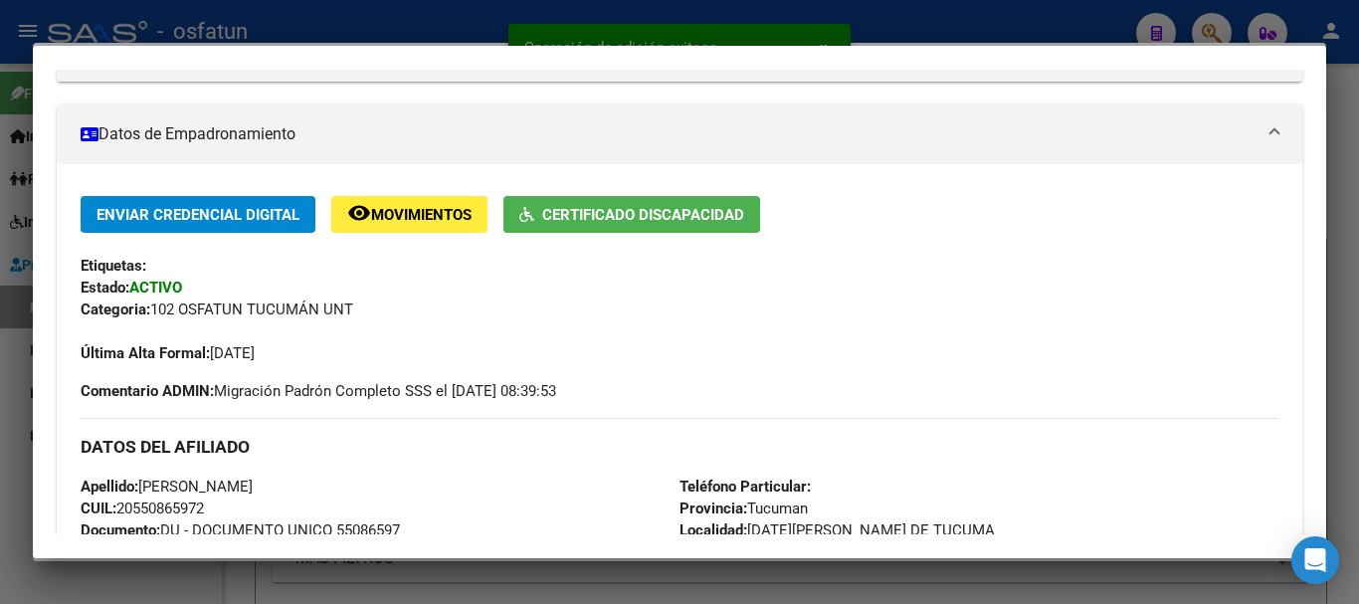
click at [1358, 277] on div at bounding box center [679, 302] width 1359 height 604
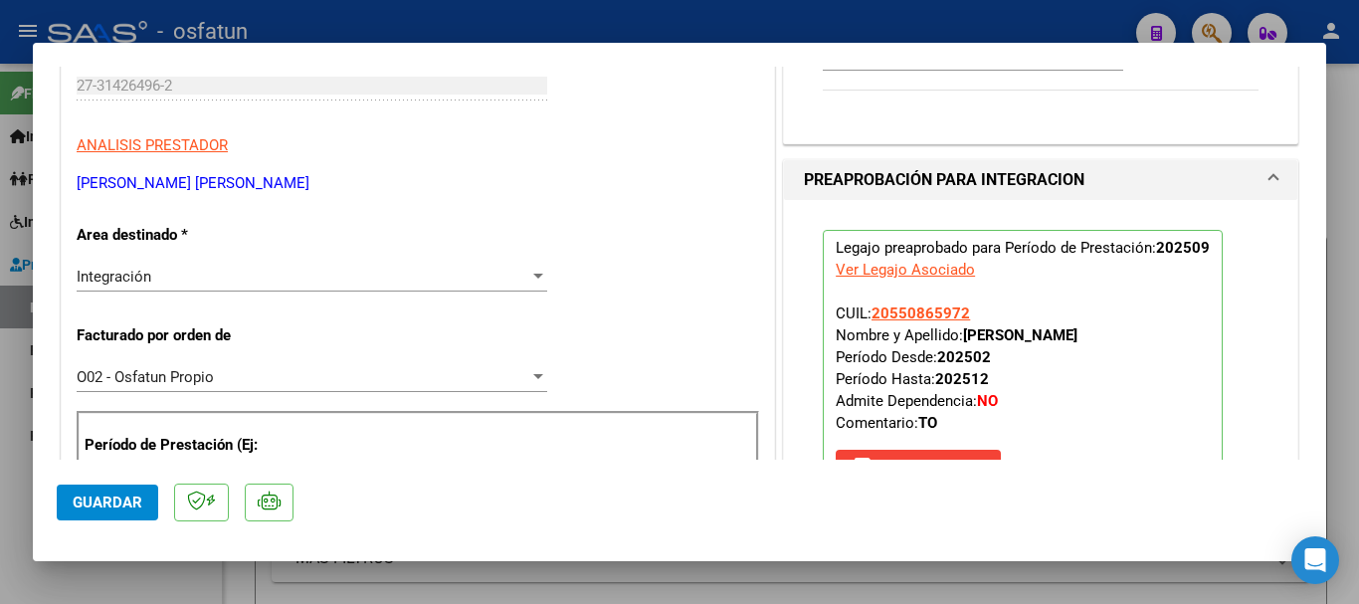
drag, startPoint x: 76, startPoint y: 506, endPoint x: 118, endPoint y: 525, distance: 47.2
click at [77, 506] on span "Guardar" at bounding box center [108, 503] width 70 height 18
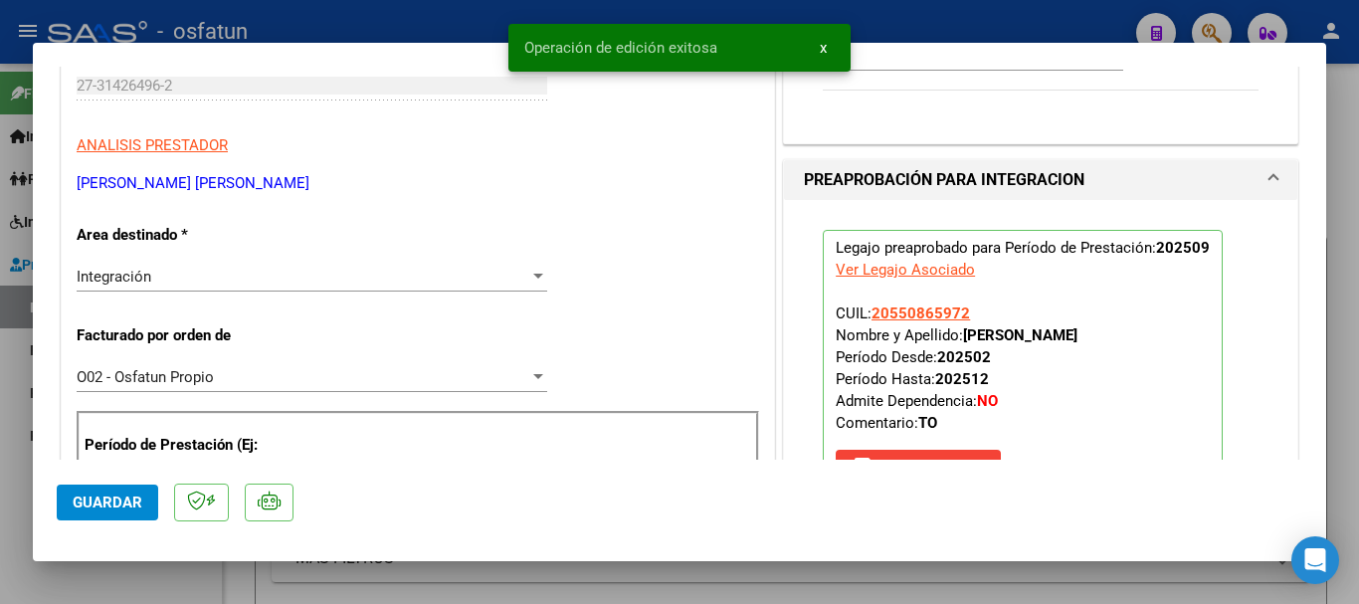
drag, startPoint x: 1350, startPoint y: 373, endPoint x: 1228, endPoint y: 481, distance: 162.9
click at [1341, 380] on div at bounding box center [679, 302] width 1359 height 604
type input "$ 0,00"
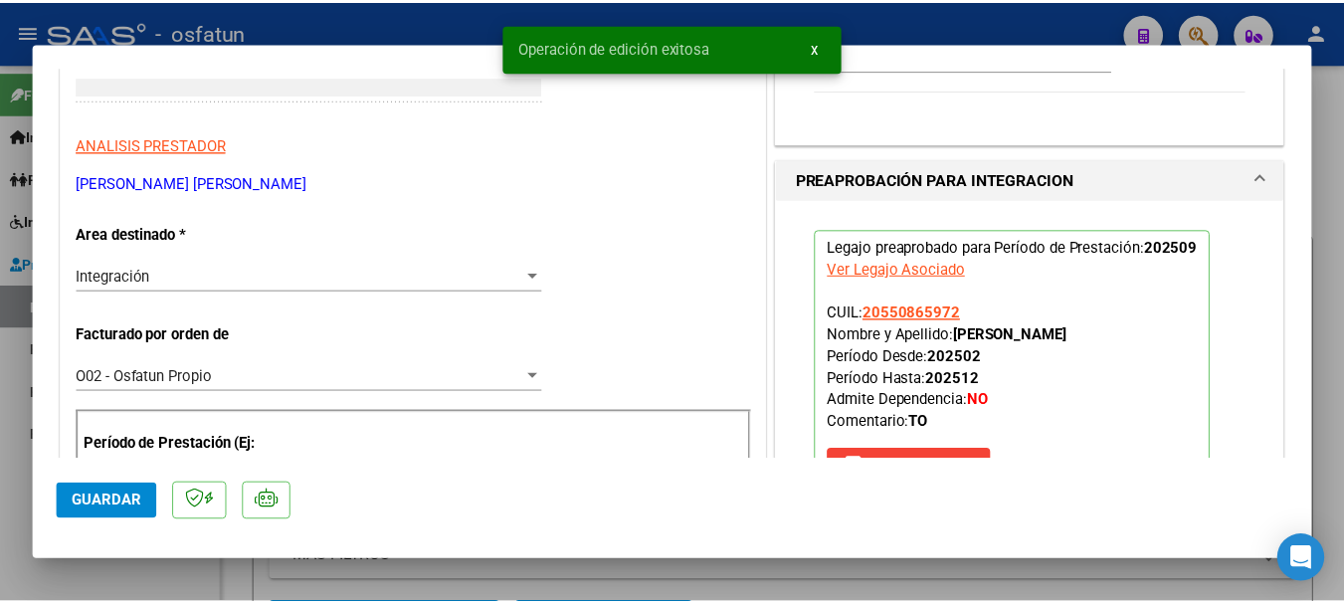
scroll to position [290, 0]
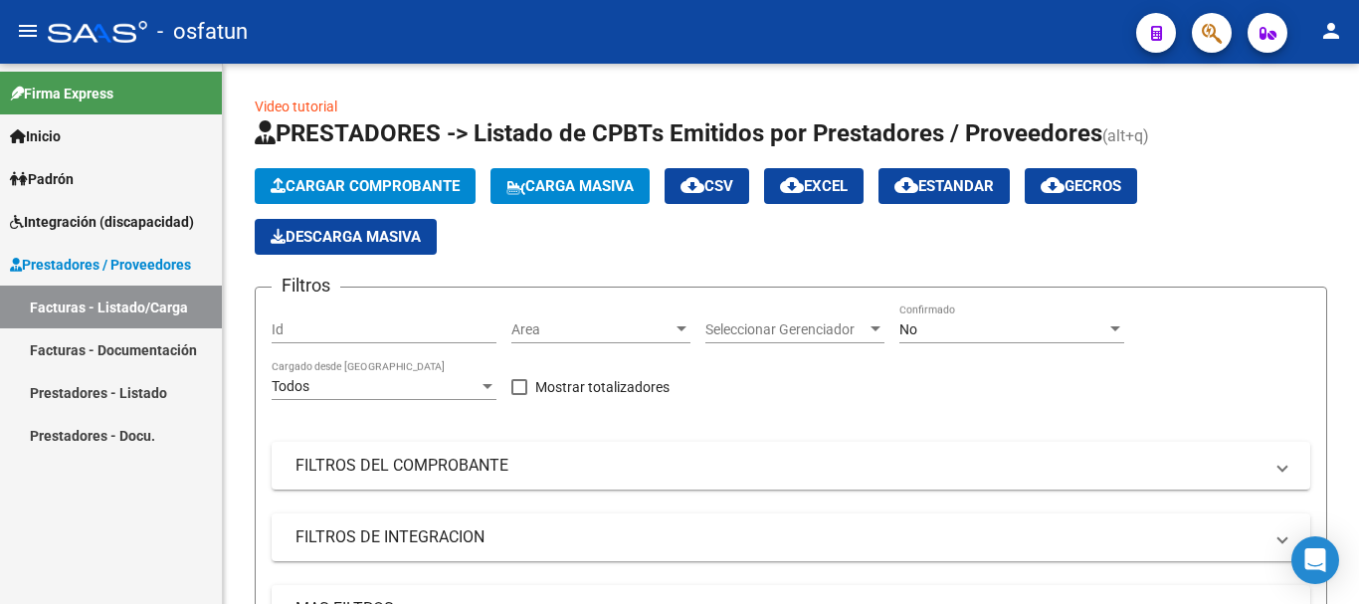
click at [1321, 20] on mat-icon "person" at bounding box center [1332, 31] width 24 height 24
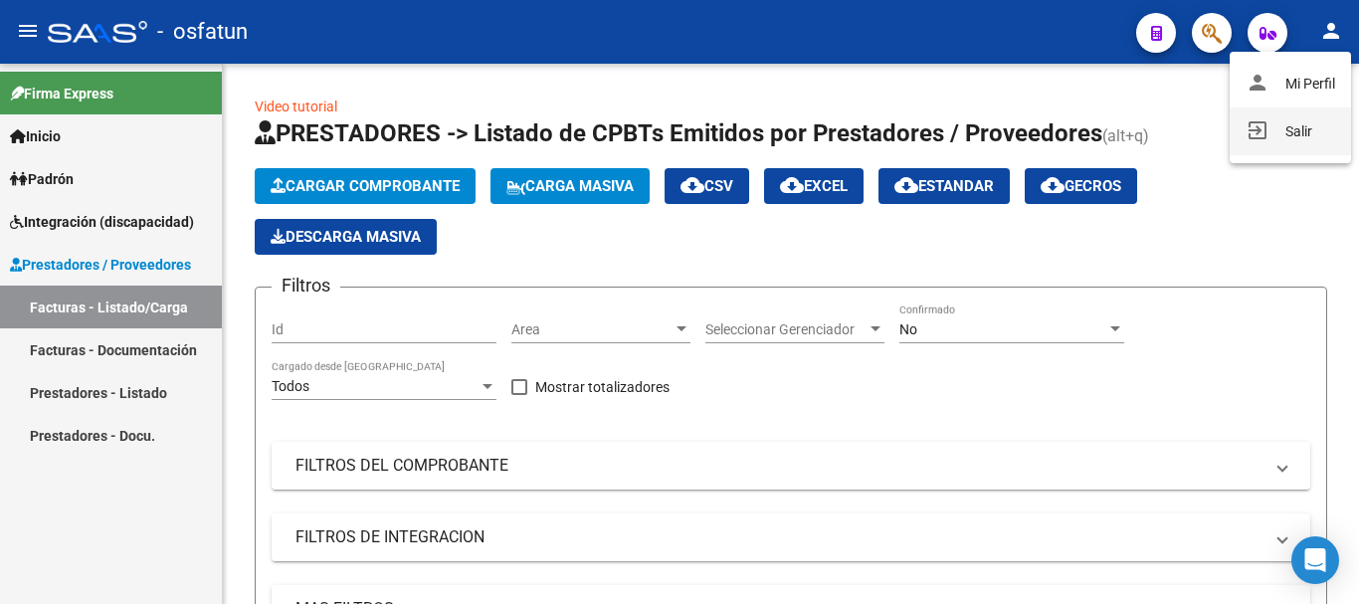
click at [1299, 135] on button "exit_to_app Salir" at bounding box center [1290, 131] width 121 height 48
